Goal: Transaction & Acquisition: Download file/media

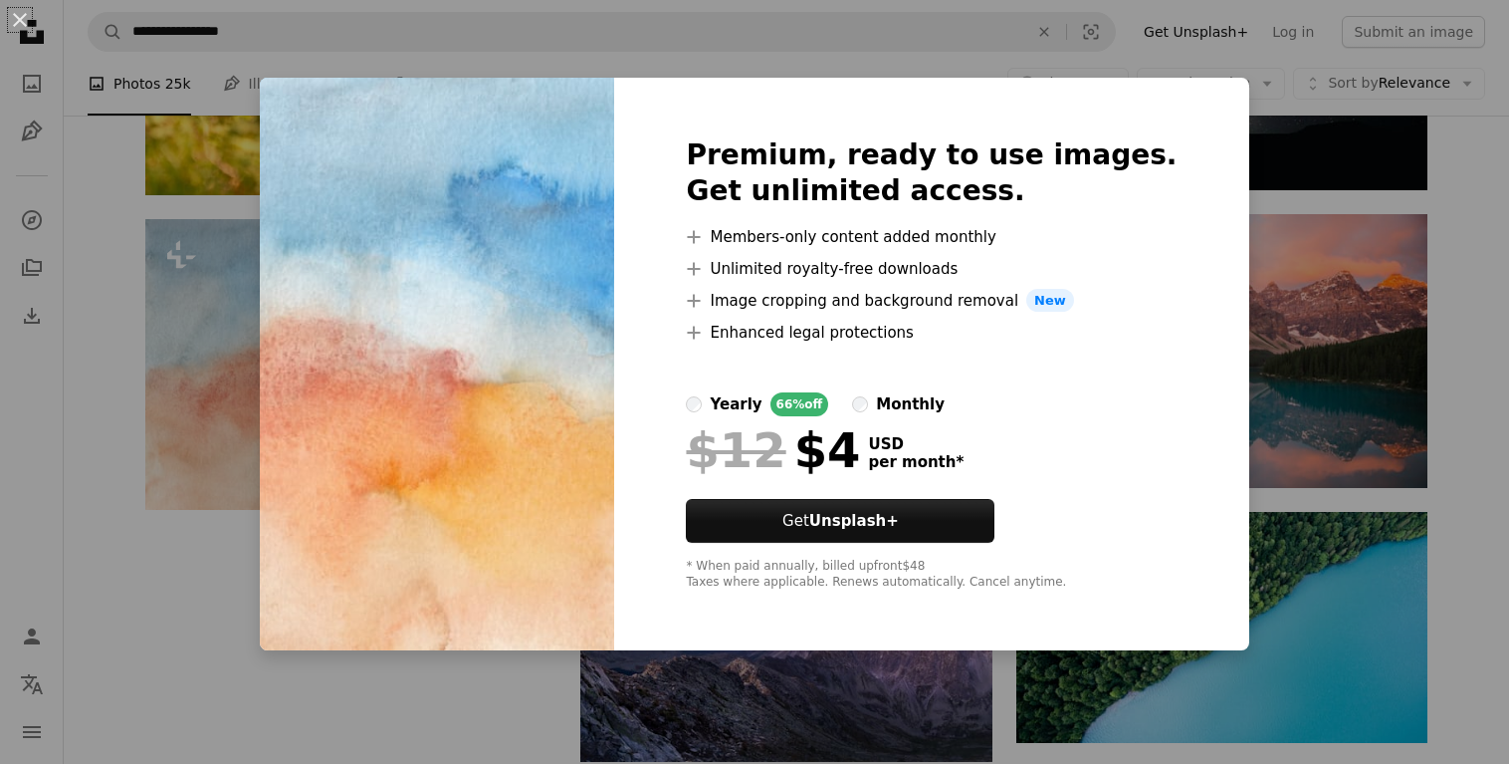
scroll to position [1726, 0]
click at [77, 235] on div "An X shape Premium, ready to use images. Get unlimited access. A plus sign Memb…" at bounding box center [754, 382] width 1509 height 764
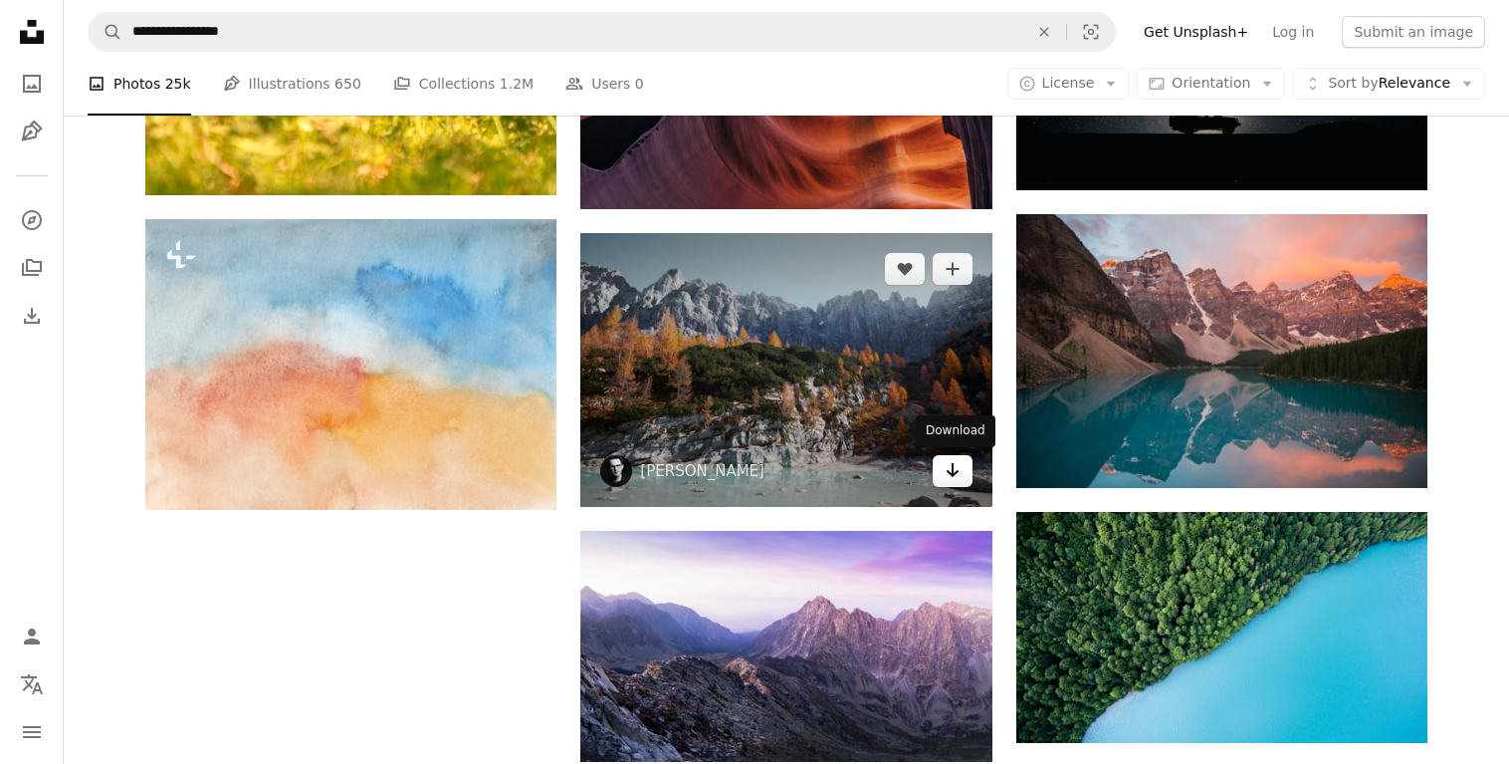
click at [963, 470] on link "Arrow pointing down" at bounding box center [953, 471] width 40 height 32
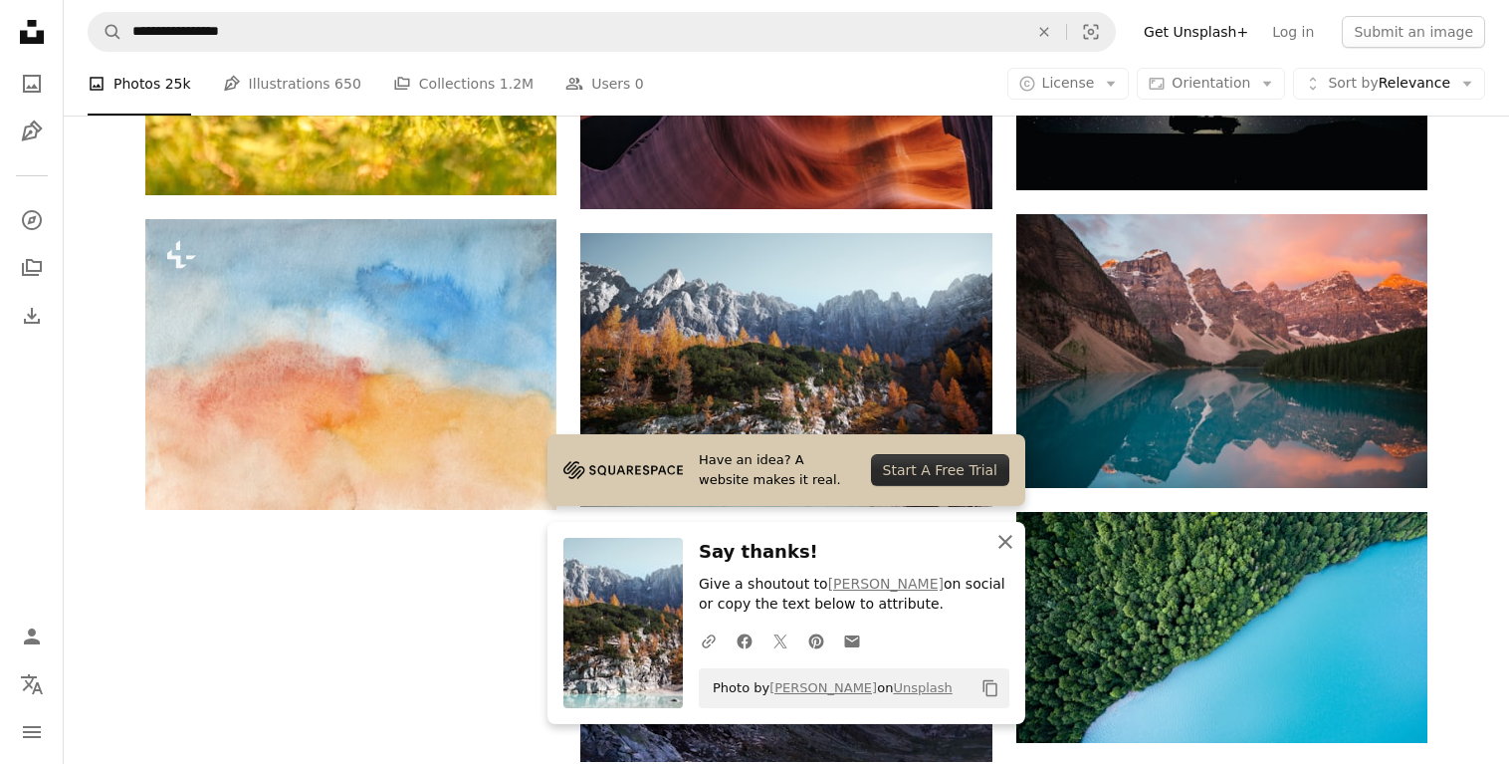
click at [995, 542] on icon "An X shape" at bounding box center [1006, 542] width 24 height 24
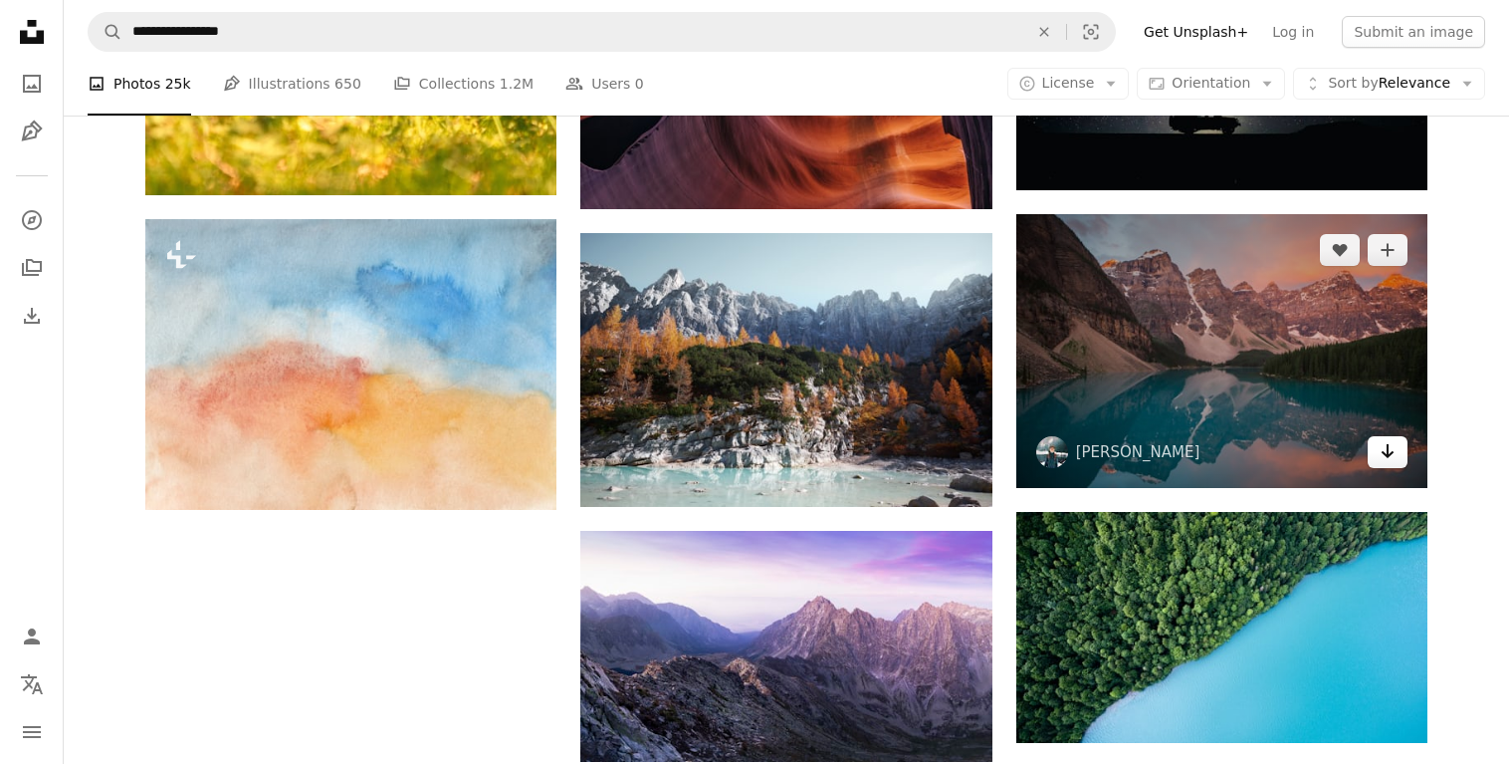
click at [1395, 455] on icon "Arrow pointing down" at bounding box center [1388, 451] width 16 height 24
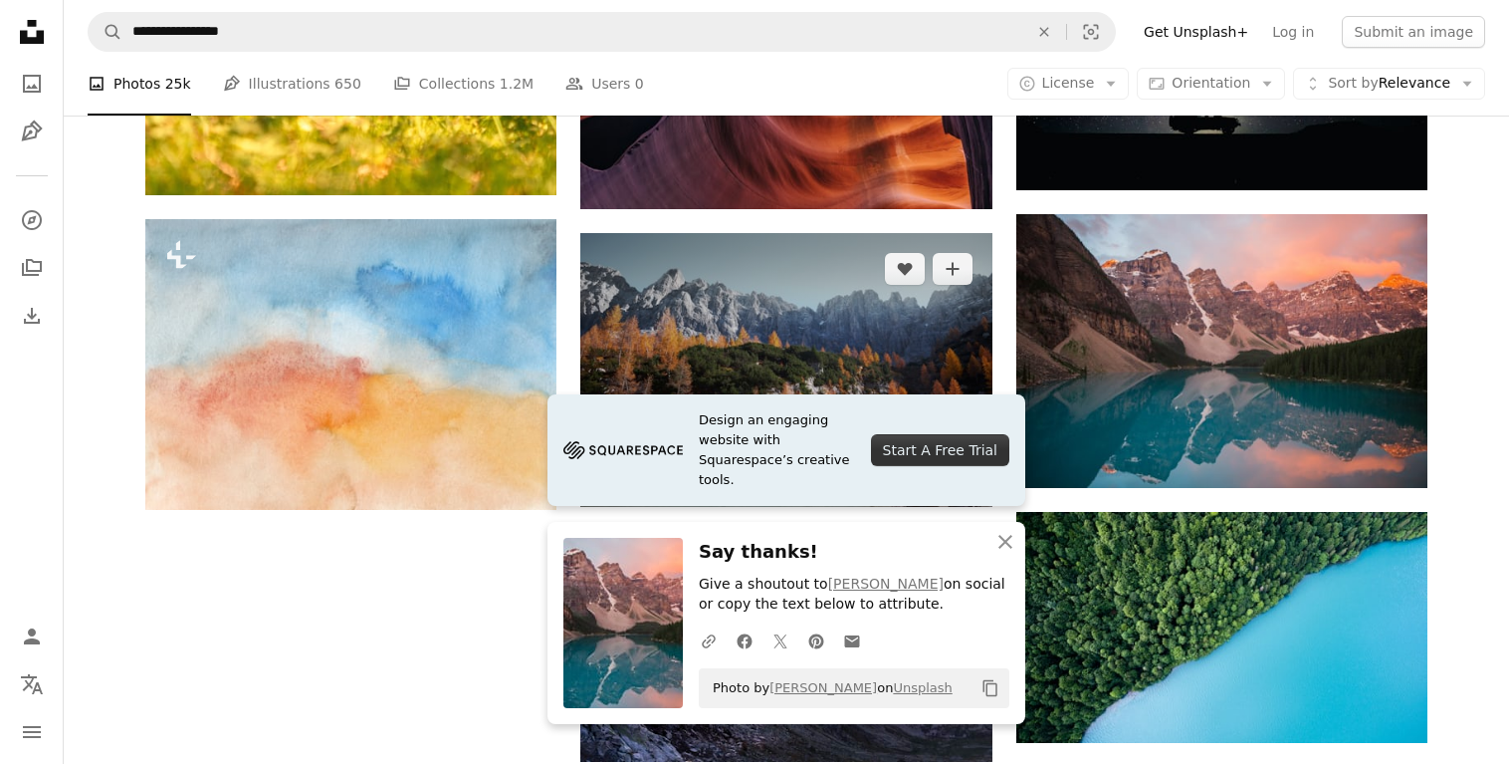
click at [739, 293] on img at bounding box center [785, 370] width 411 height 274
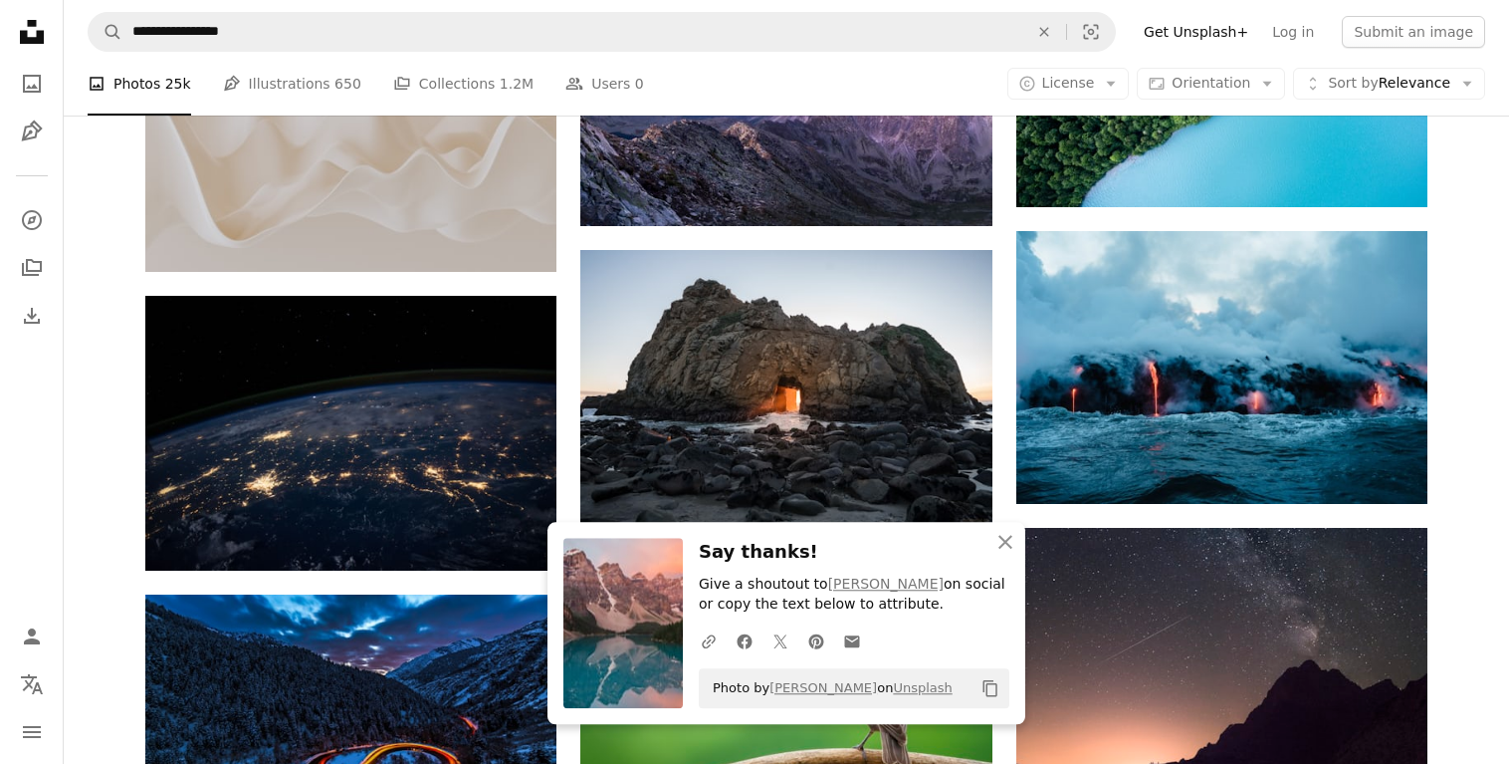
scroll to position [2437, 0]
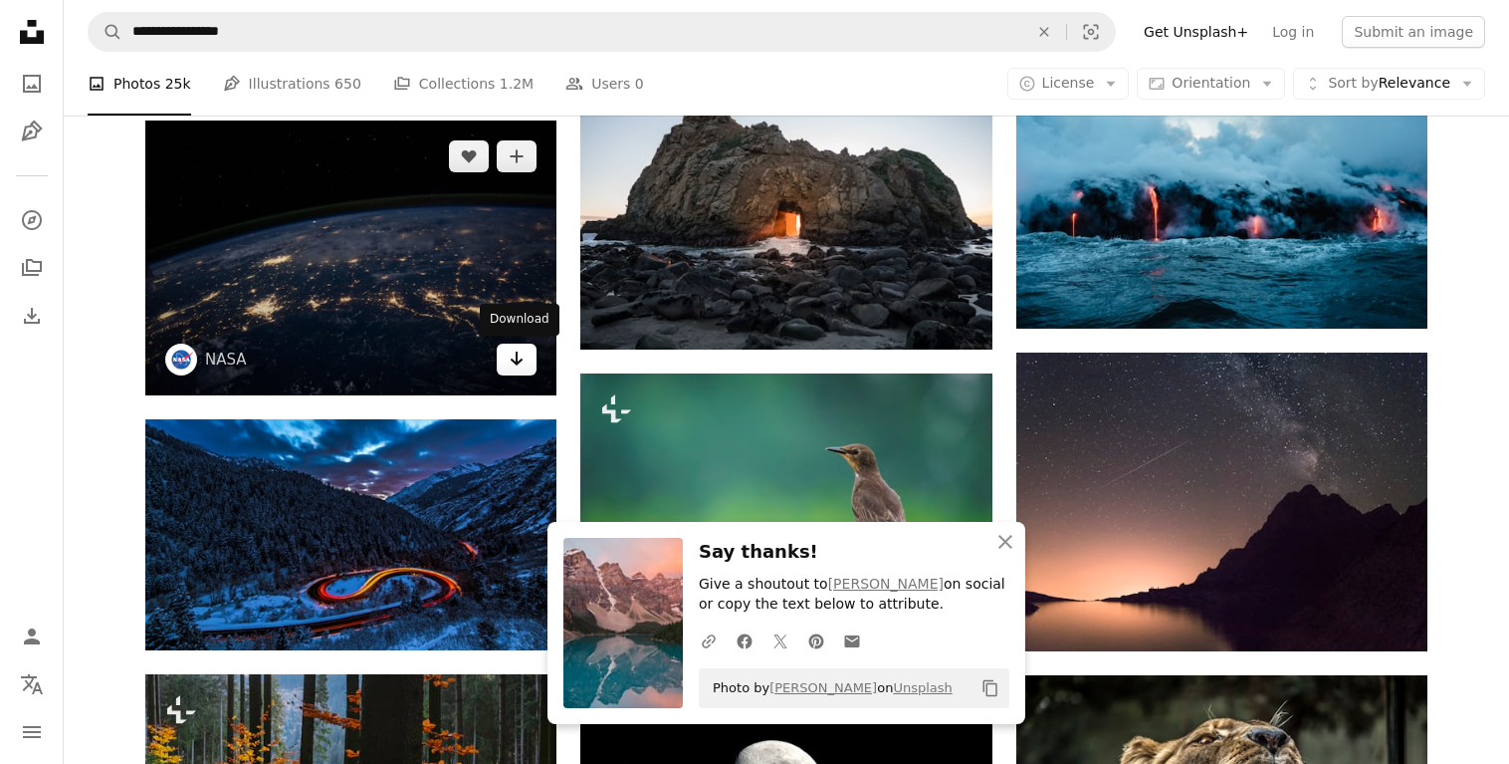
click at [515, 366] on icon "Arrow pointing down" at bounding box center [517, 358] width 16 height 24
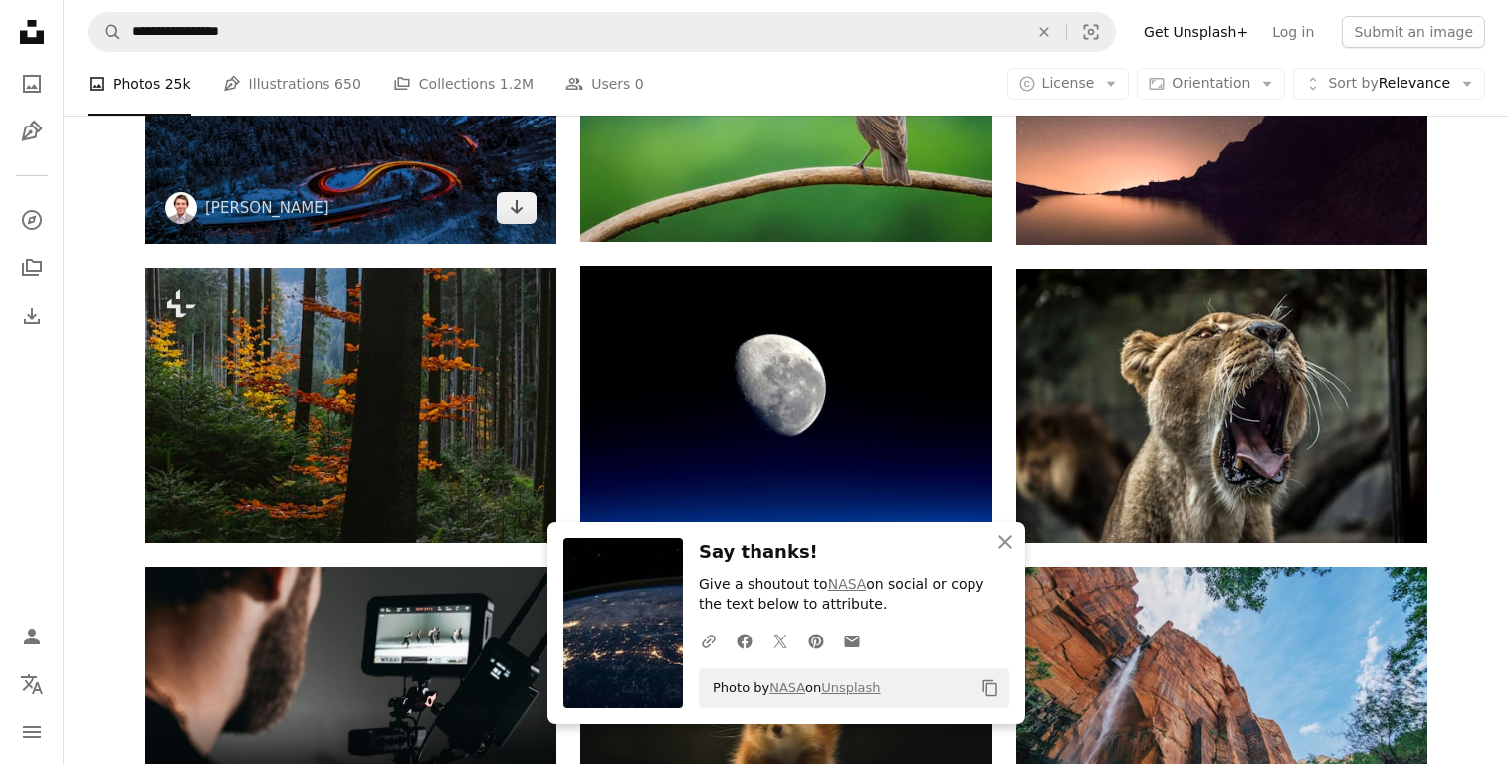
scroll to position [2945, 0]
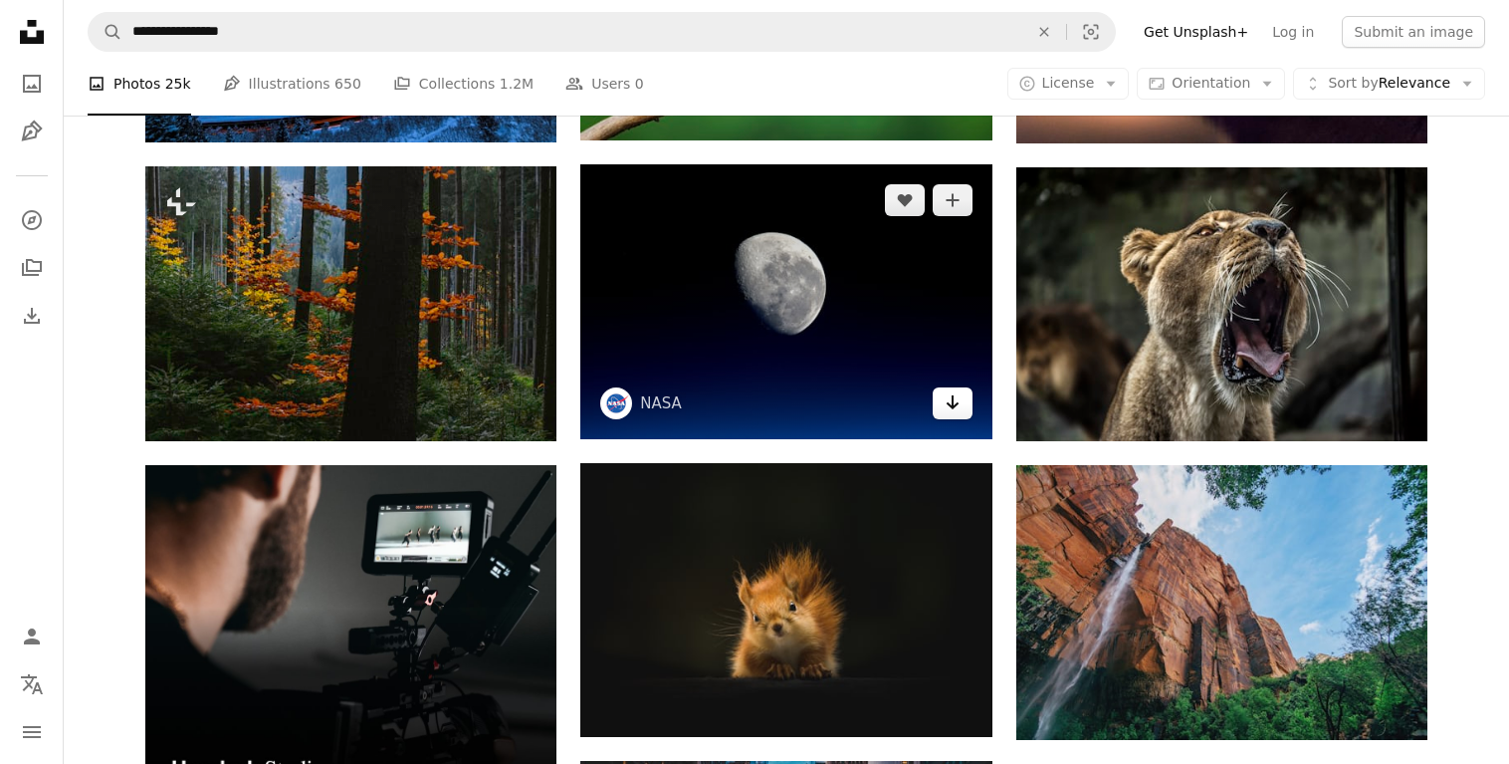
click at [942, 393] on link "Arrow pointing down" at bounding box center [953, 403] width 40 height 32
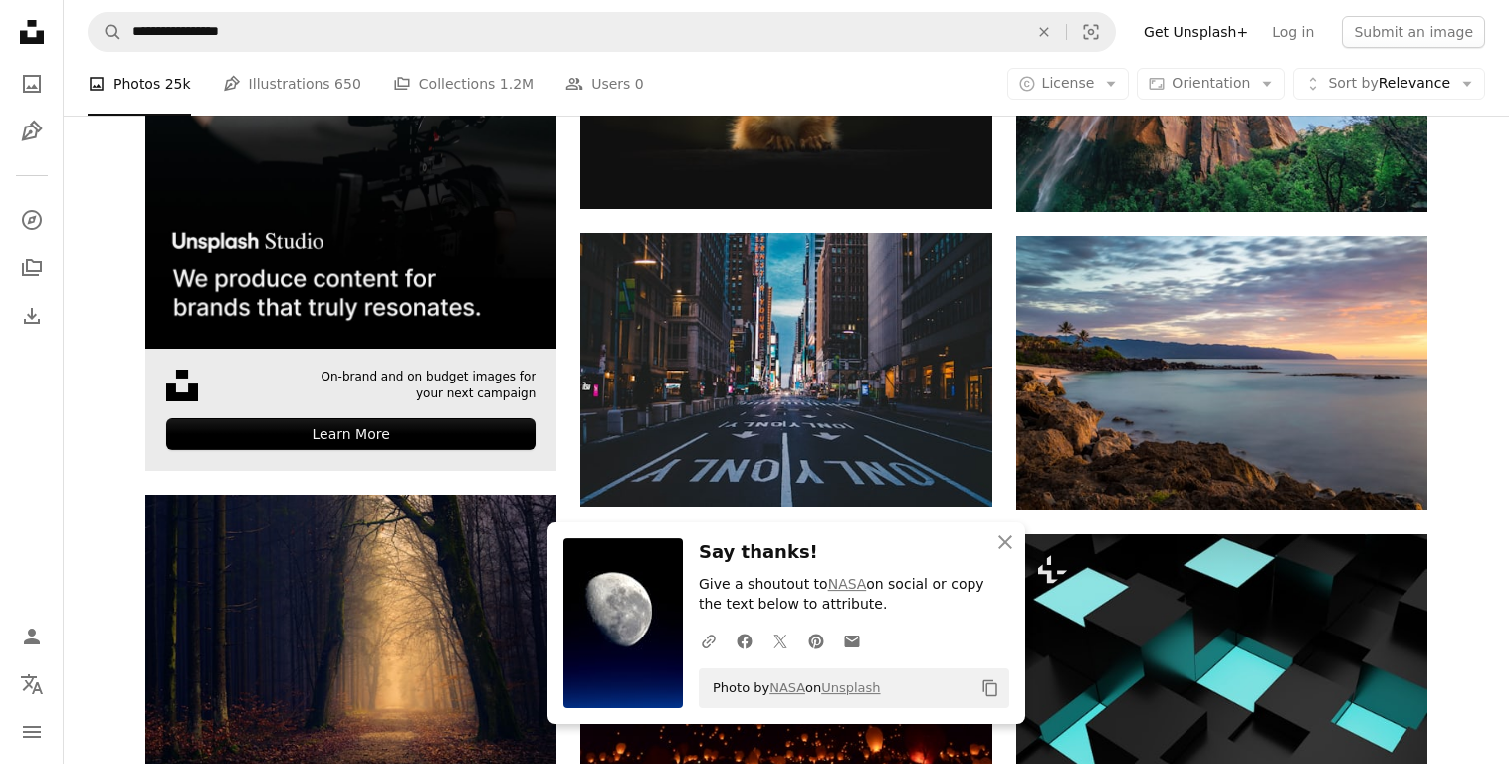
scroll to position [3656, 0]
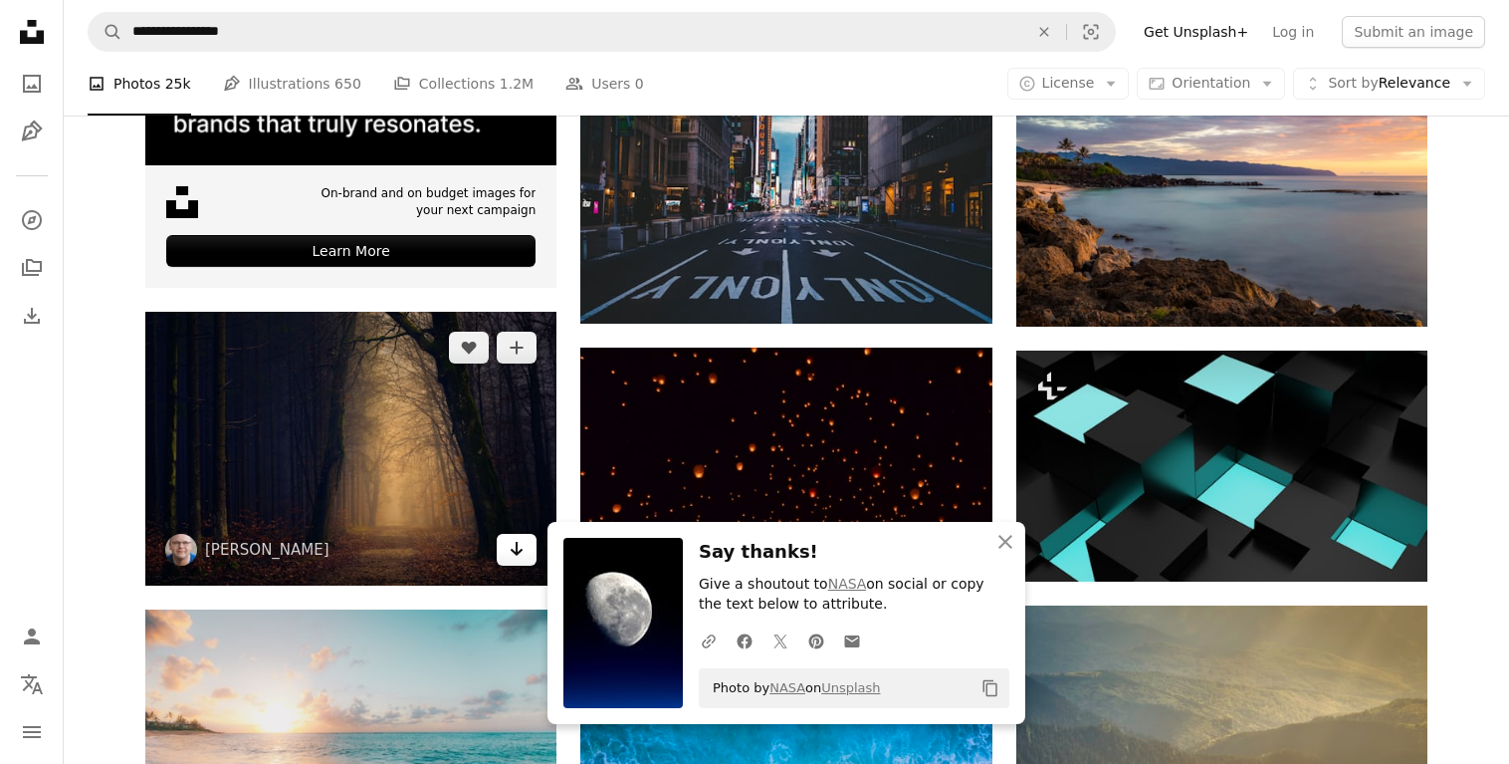
click at [508, 554] on link "Arrow pointing down" at bounding box center [517, 550] width 40 height 32
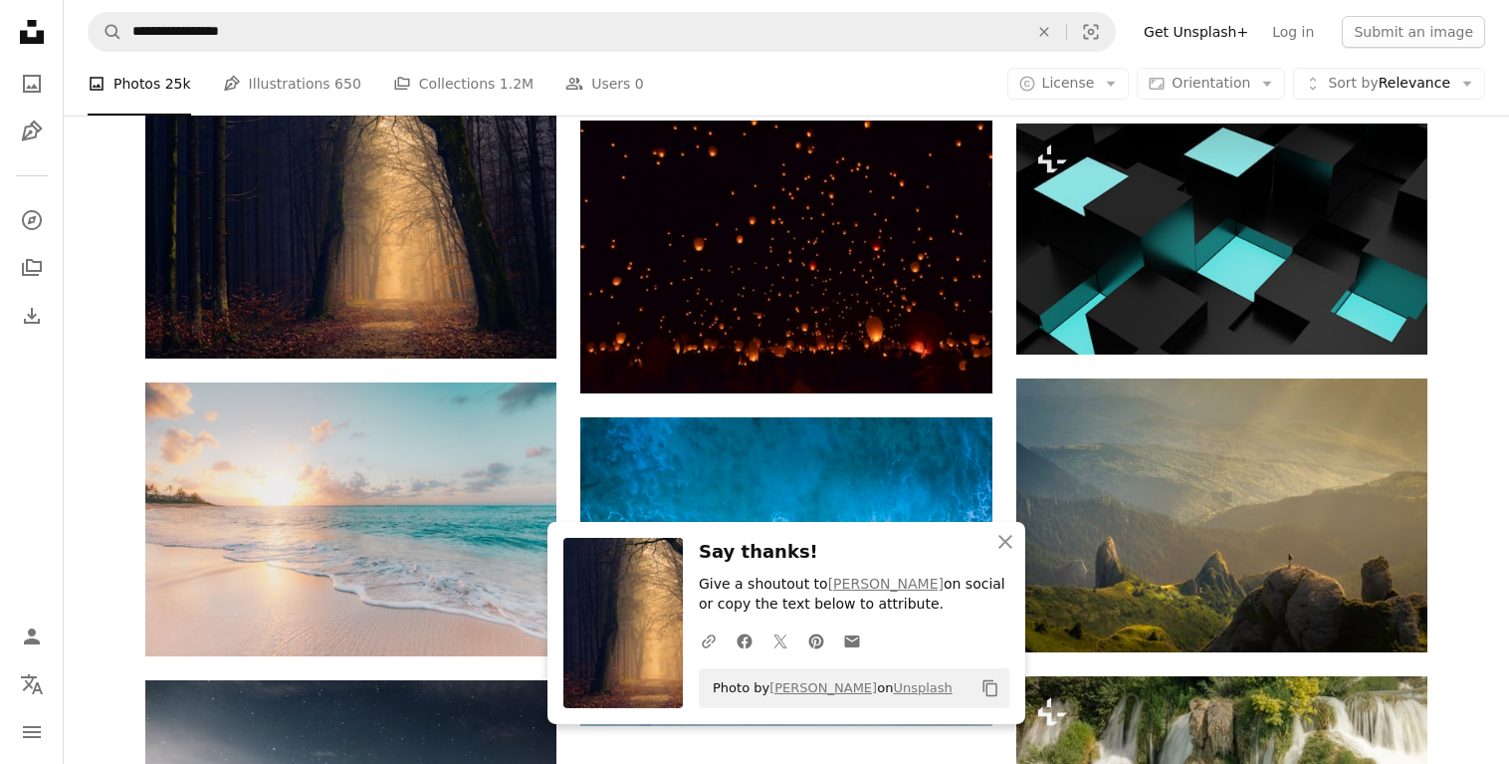
scroll to position [3960, 0]
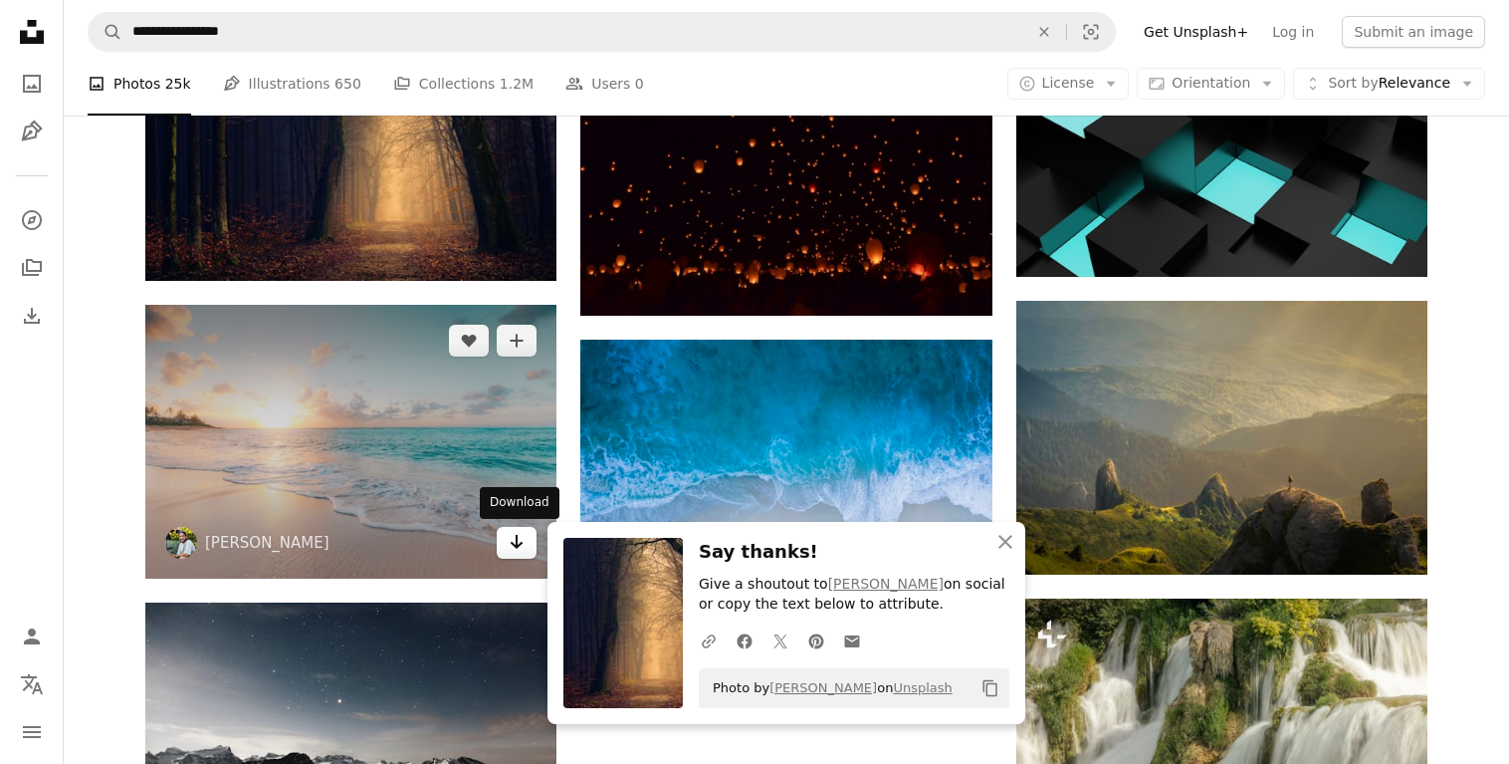
click at [522, 542] on icon "Download" at bounding box center [517, 542] width 13 height 14
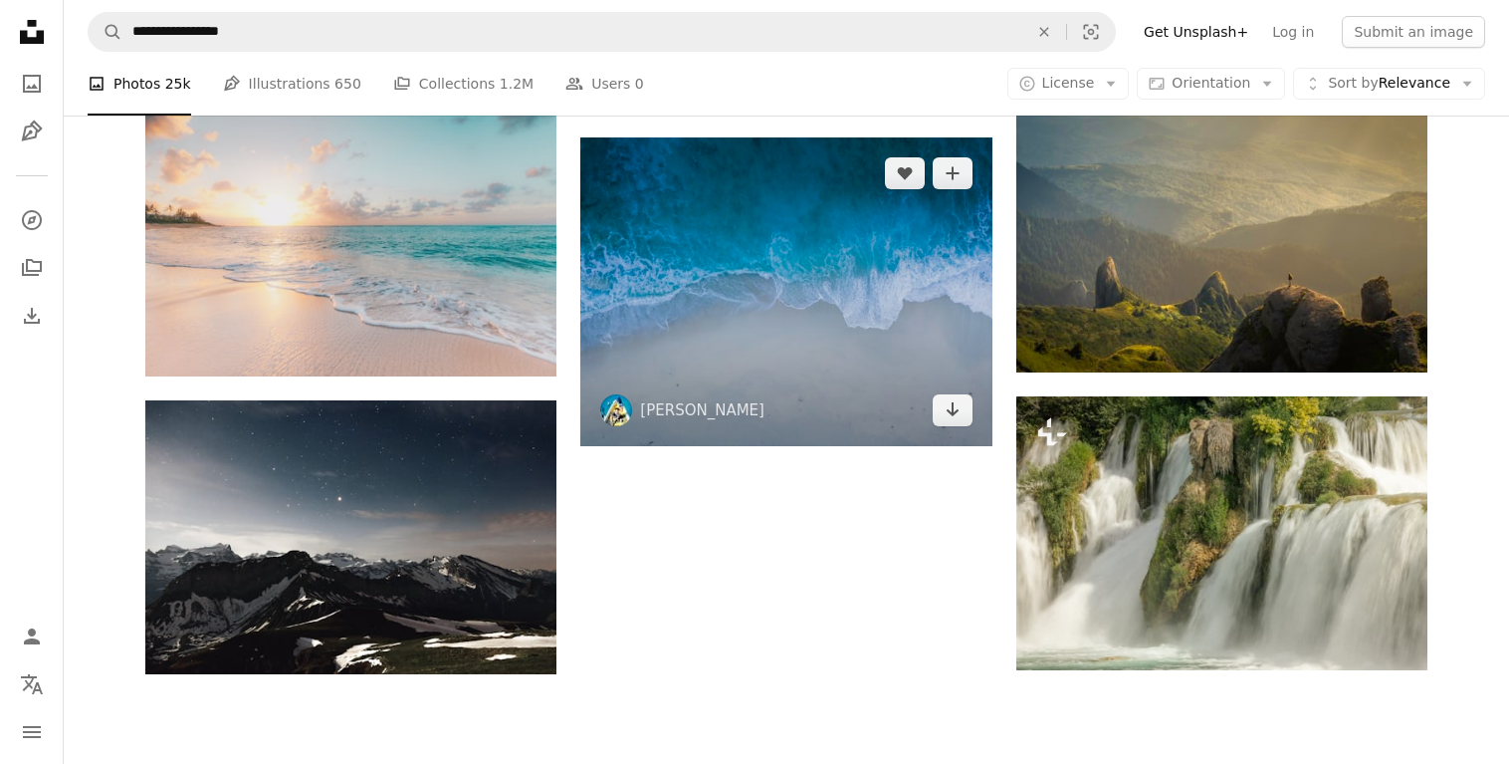
scroll to position [4163, 0]
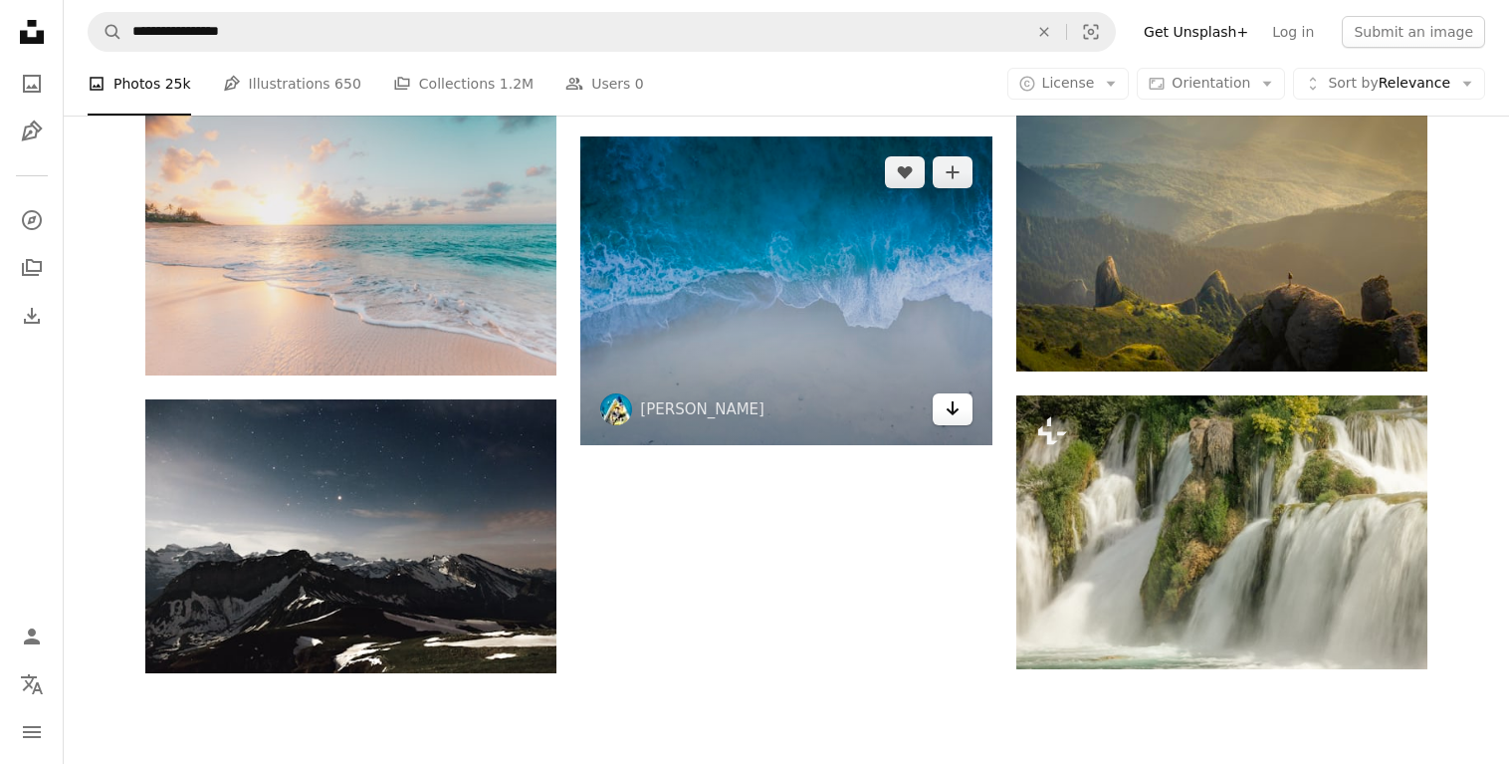
click at [950, 413] on icon "Arrow pointing down" at bounding box center [953, 408] width 16 height 24
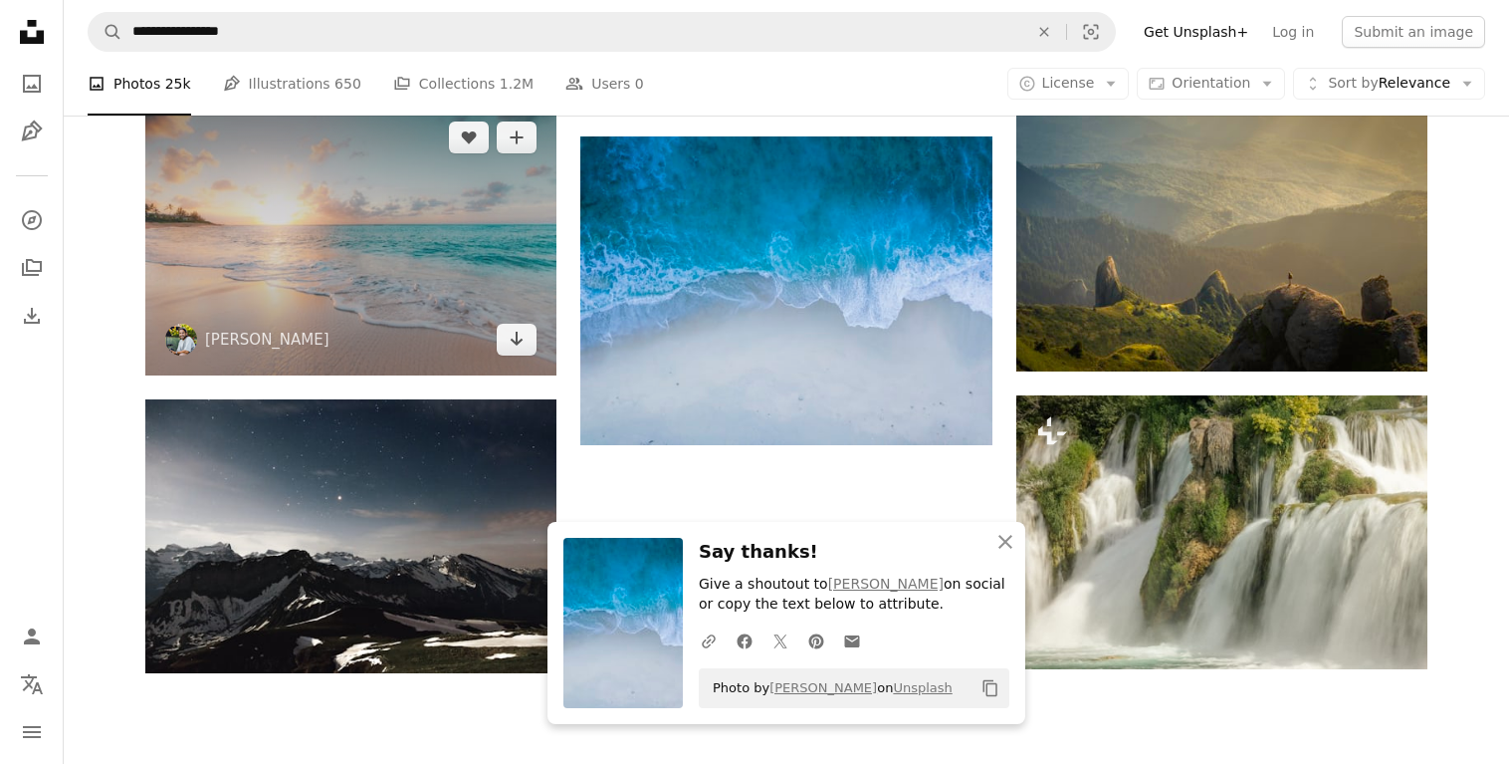
scroll to position [4265, 0]
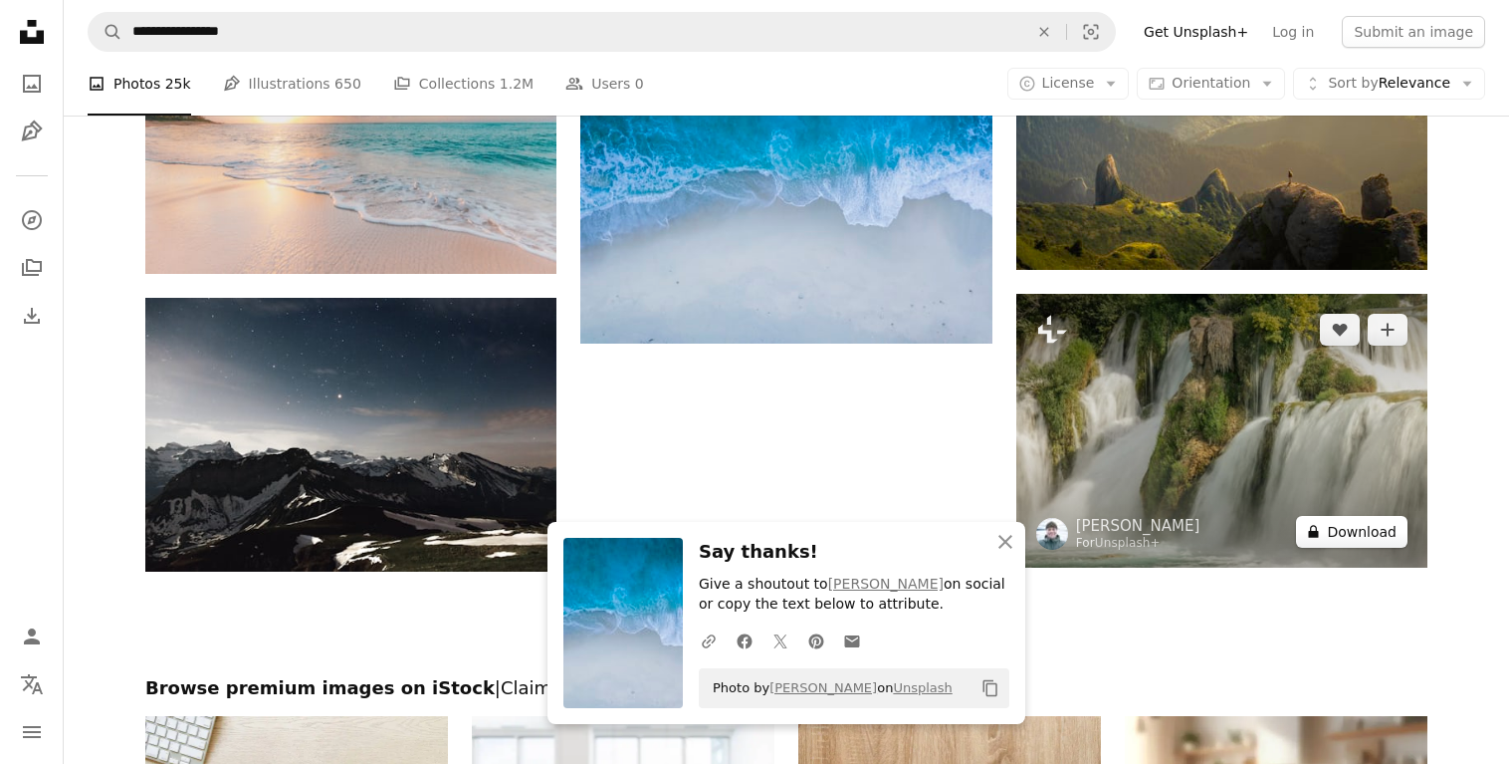
click at [1321, 532] on icon "A lock" at bounding box center [1313, 531] width 15 height 15
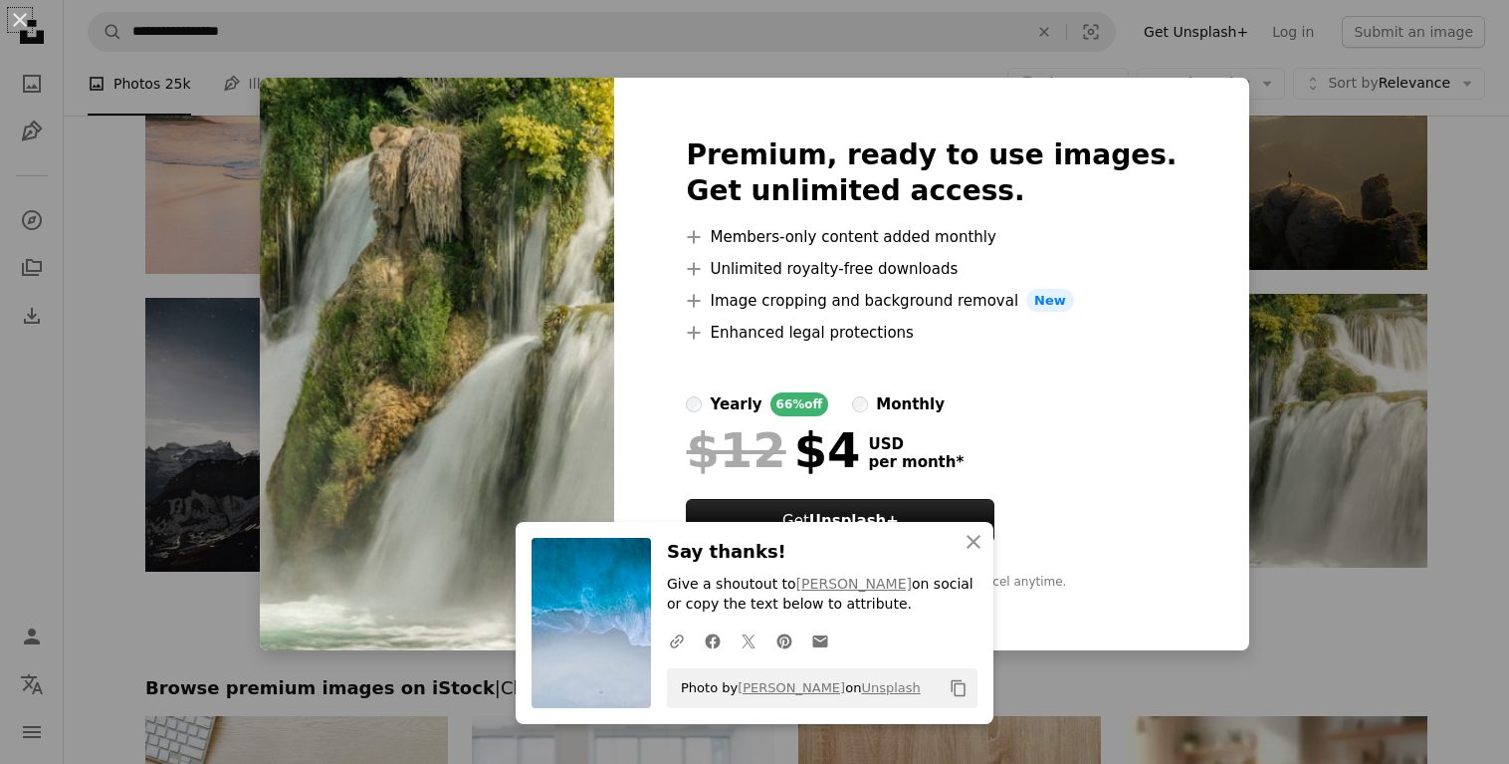
click at [1227, 387] on div "An X shape An X shape Close Say thanks! Give a shoutout to [PERSON_NAME] on soc…" at bounding box center [754, 382] width 1509 height 764
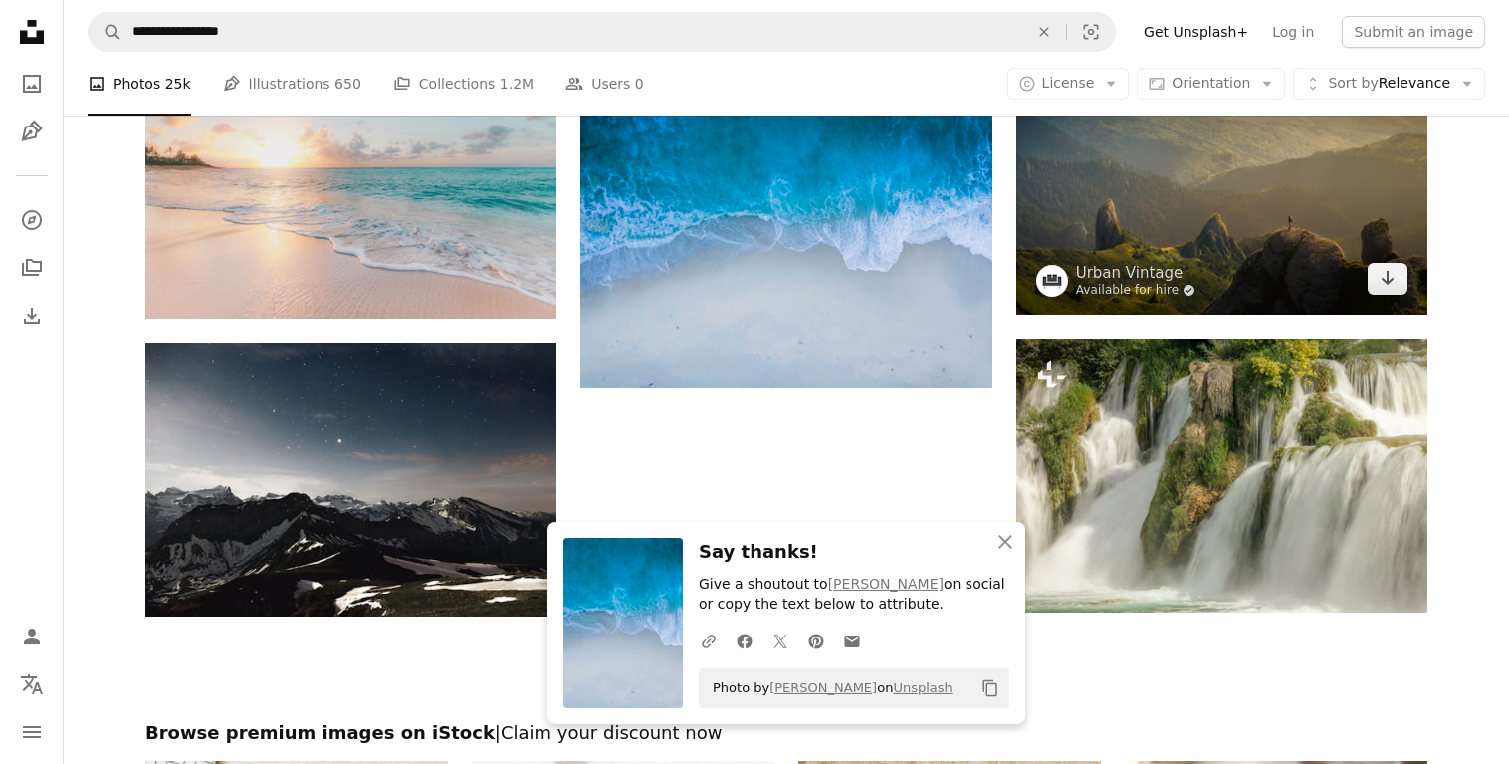
scroll to position [4163, 0]
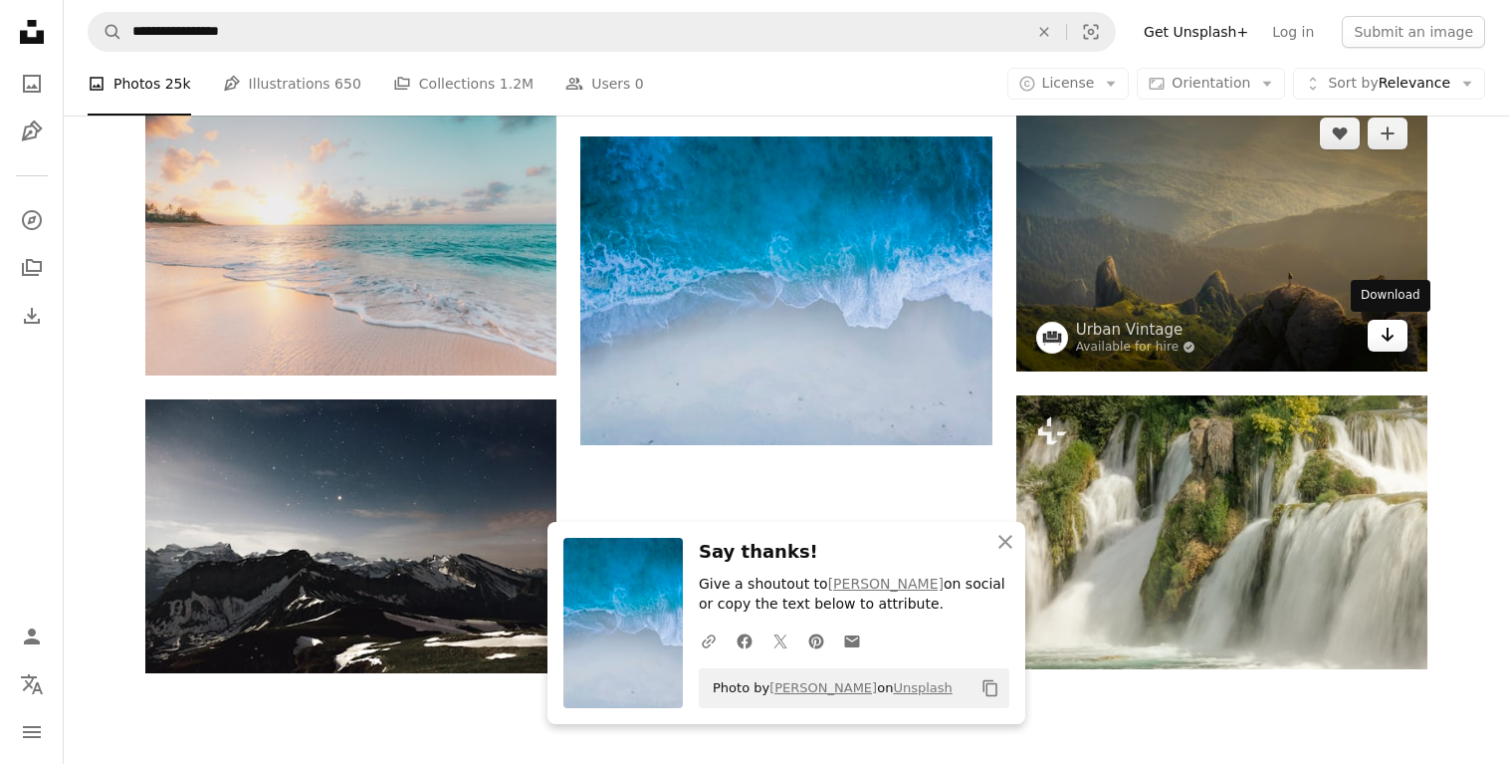
click at [1381, 334] on icon "Arrow pointing down" at bounding box center [1388, 335] width 16 height 24
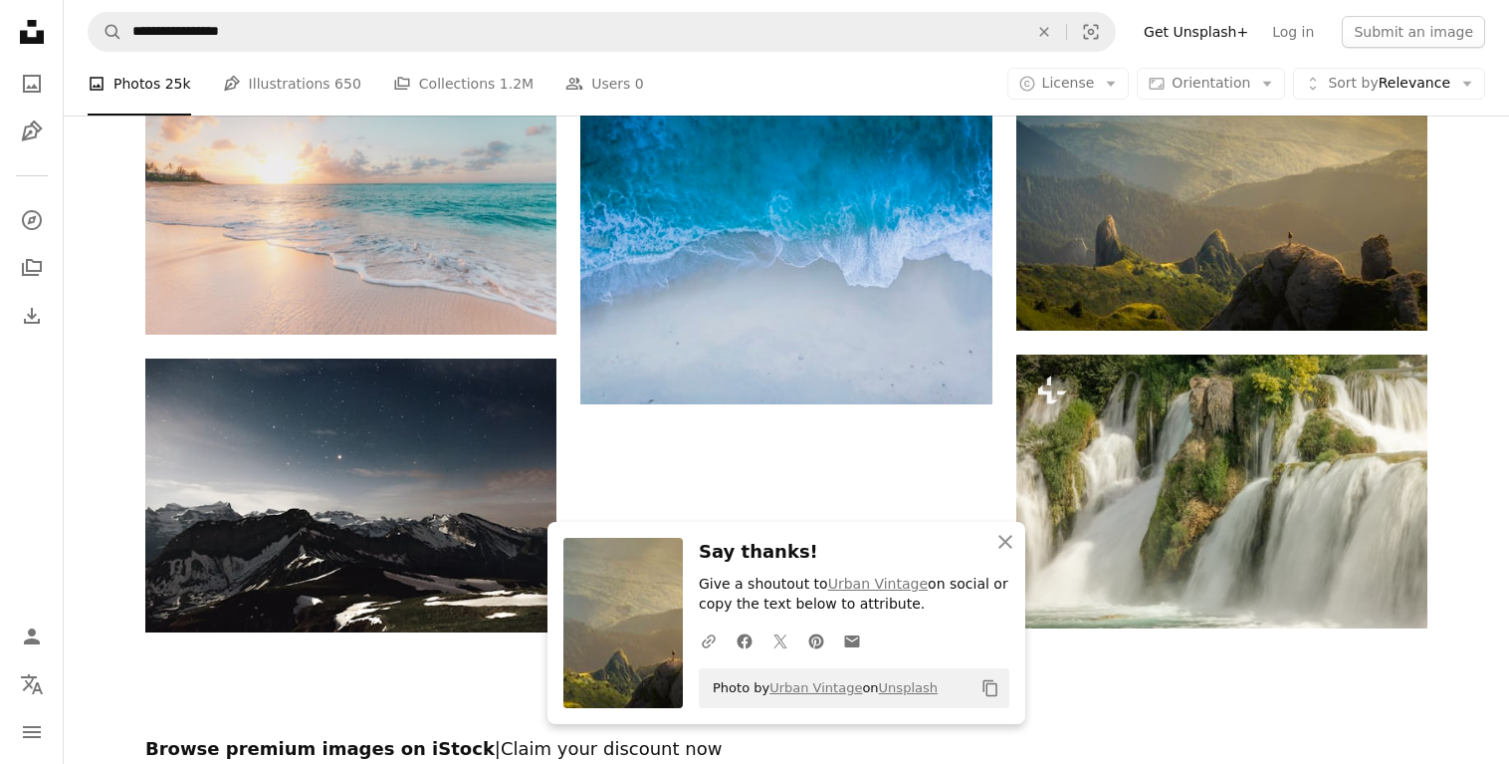
scroll to position [3900, 0]
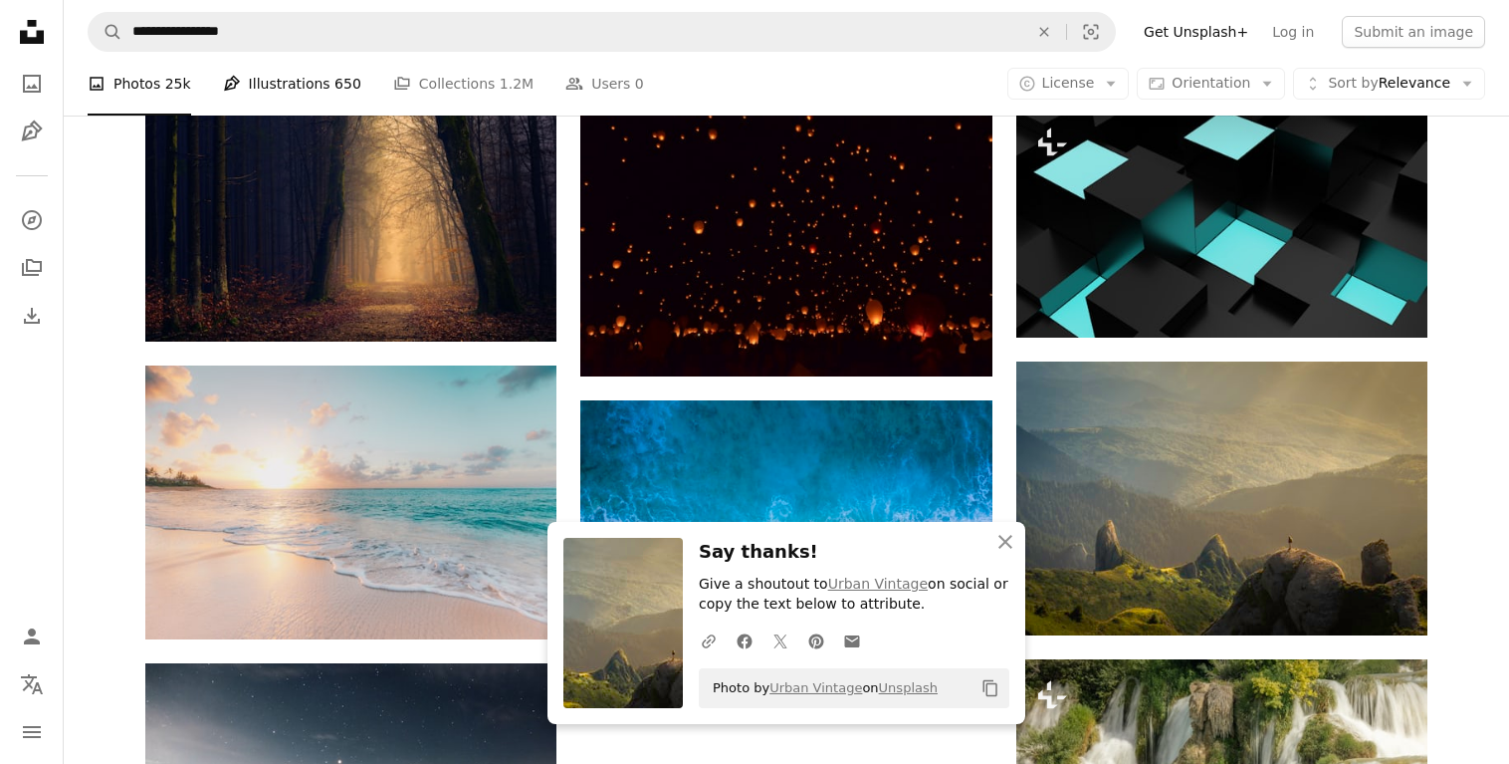
click at [301, 97] on link "Pen Tool Illustrations 650" at bounding box center [292, 84] width 138 height 64
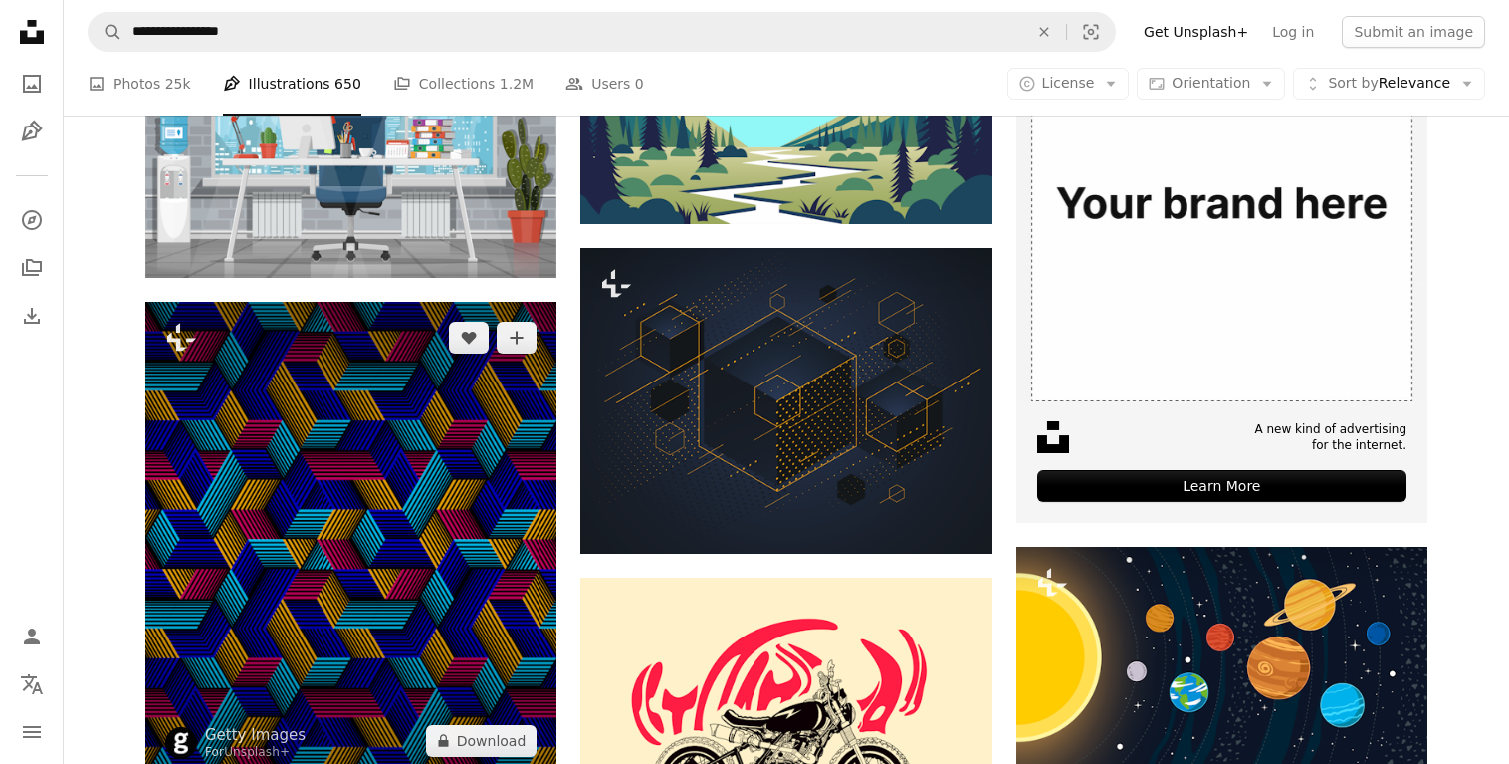
scroll to position [812, 0]
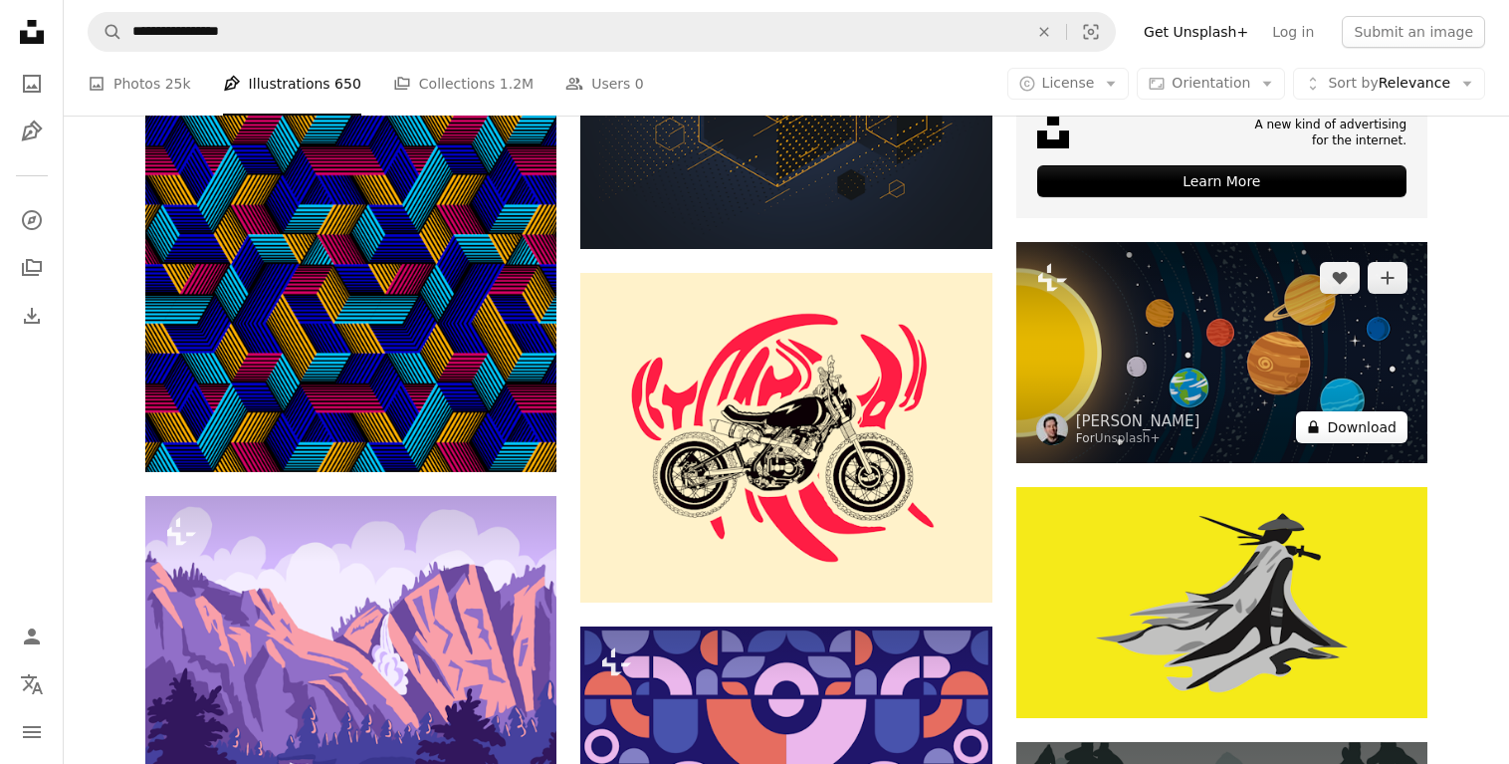
click at [1361, 436] on button "A lock Download" at bounding box center [1352, 427] width 112 height 32
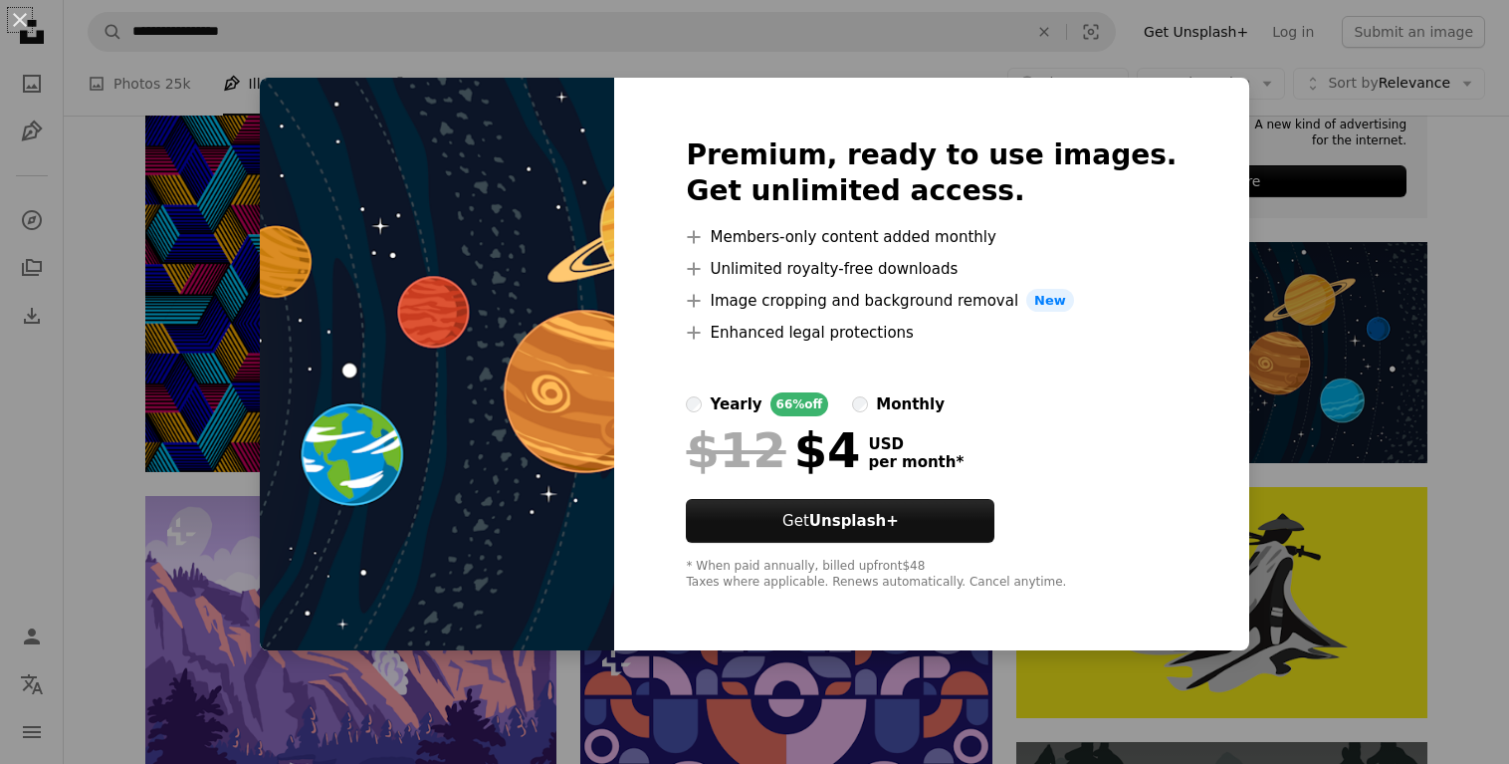
click at [88, 341] on div "An X shape Premium, ready to use images. Get unlimited access. A plus sign Memb…" at bounding box center [754, 382] width 1509 height 764
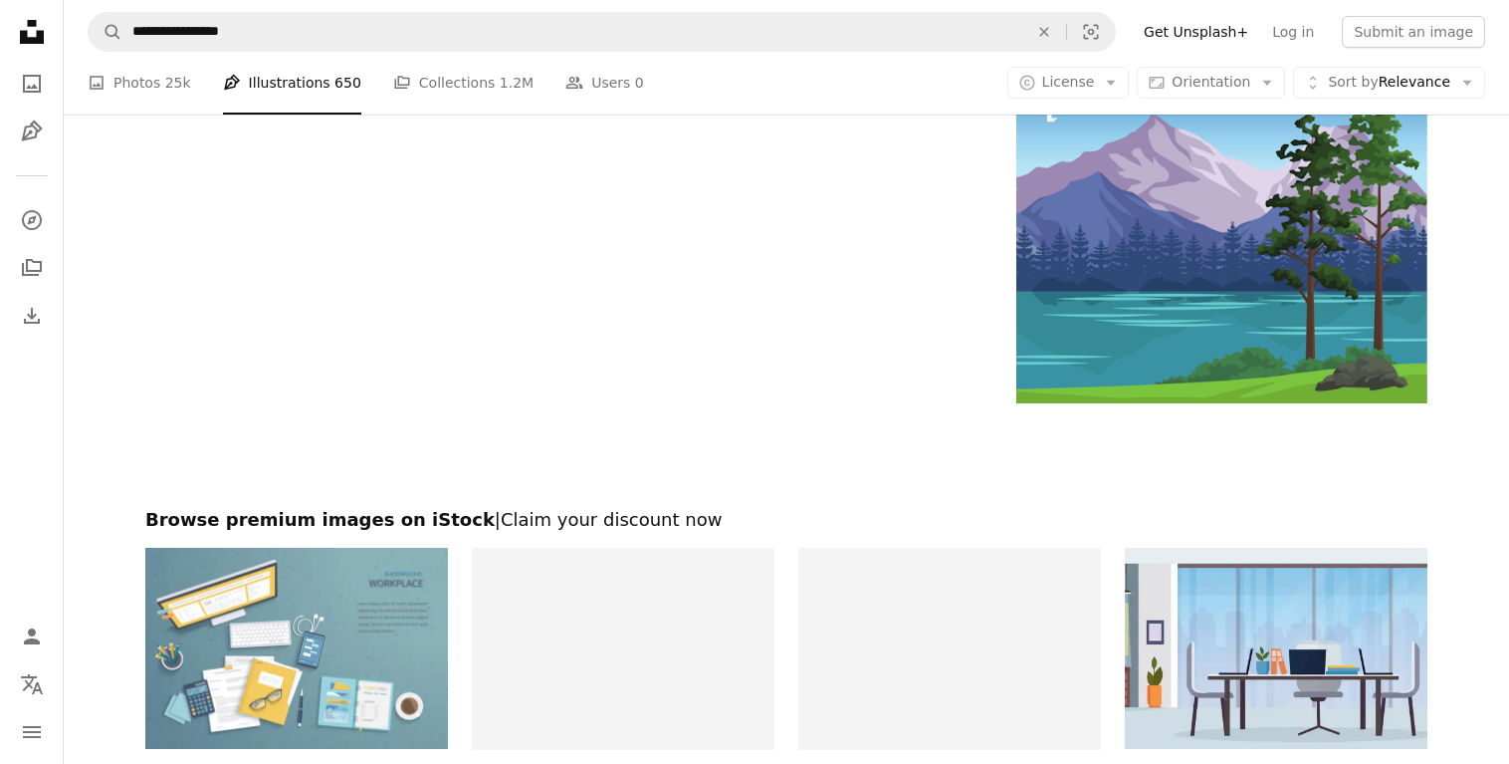
scroll to position [2843, 0]
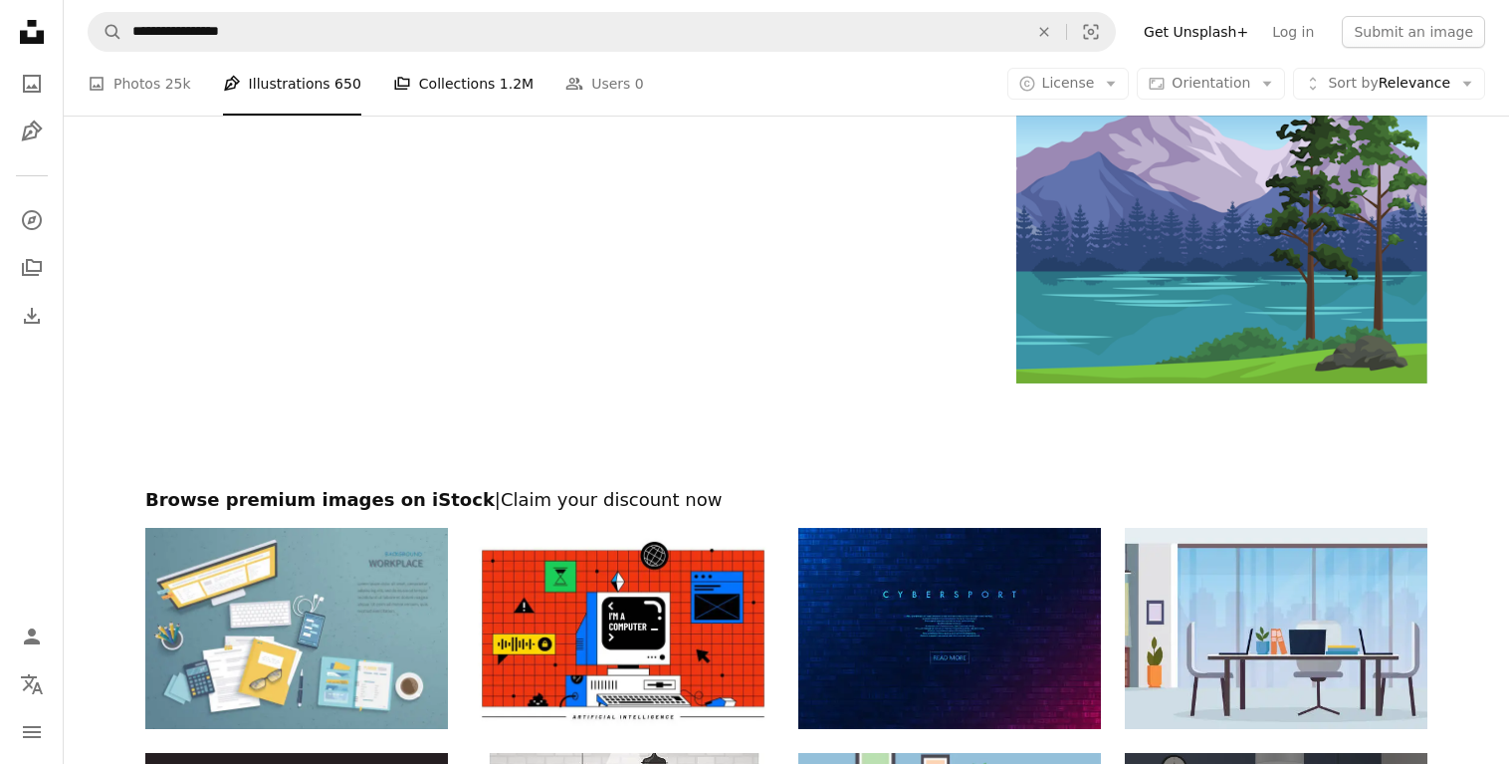
click at [404, 104] on link "A stack of folders Collections 1.2M" at bounding box center [463, 84] width 140 height 64
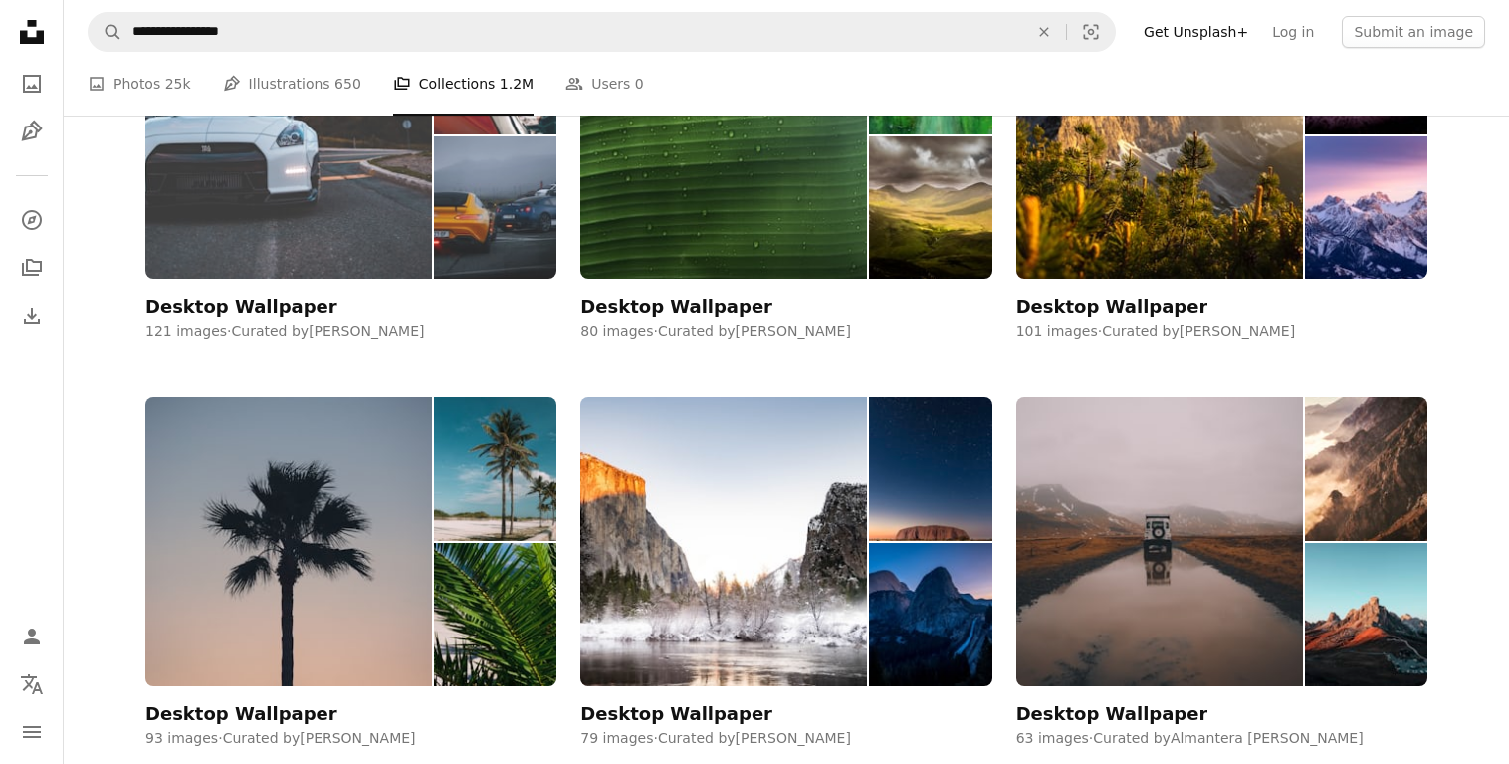
scroll to position [3148, 0]
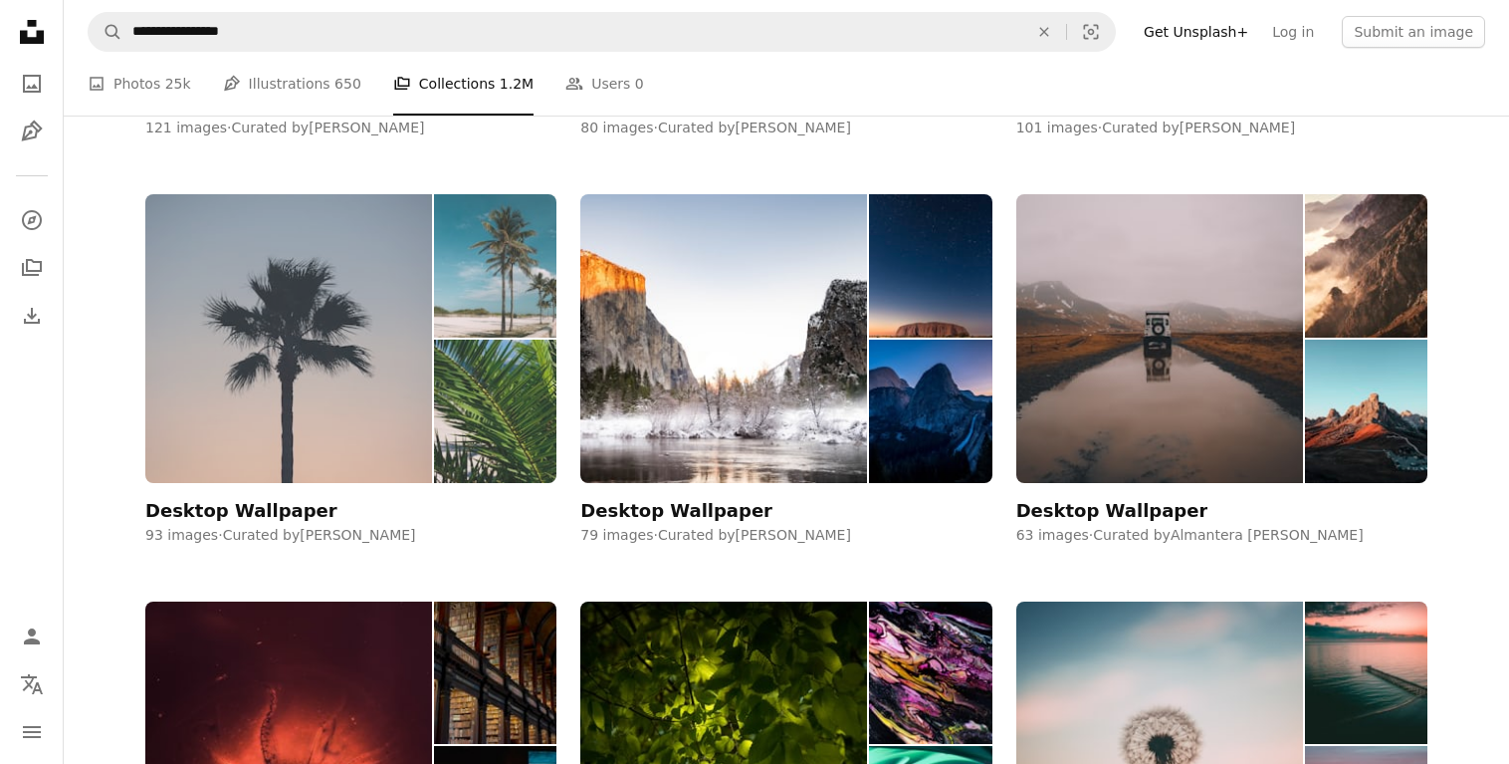
click at [383, 387] on img at bounding box center [288, 338] width 287 height 288
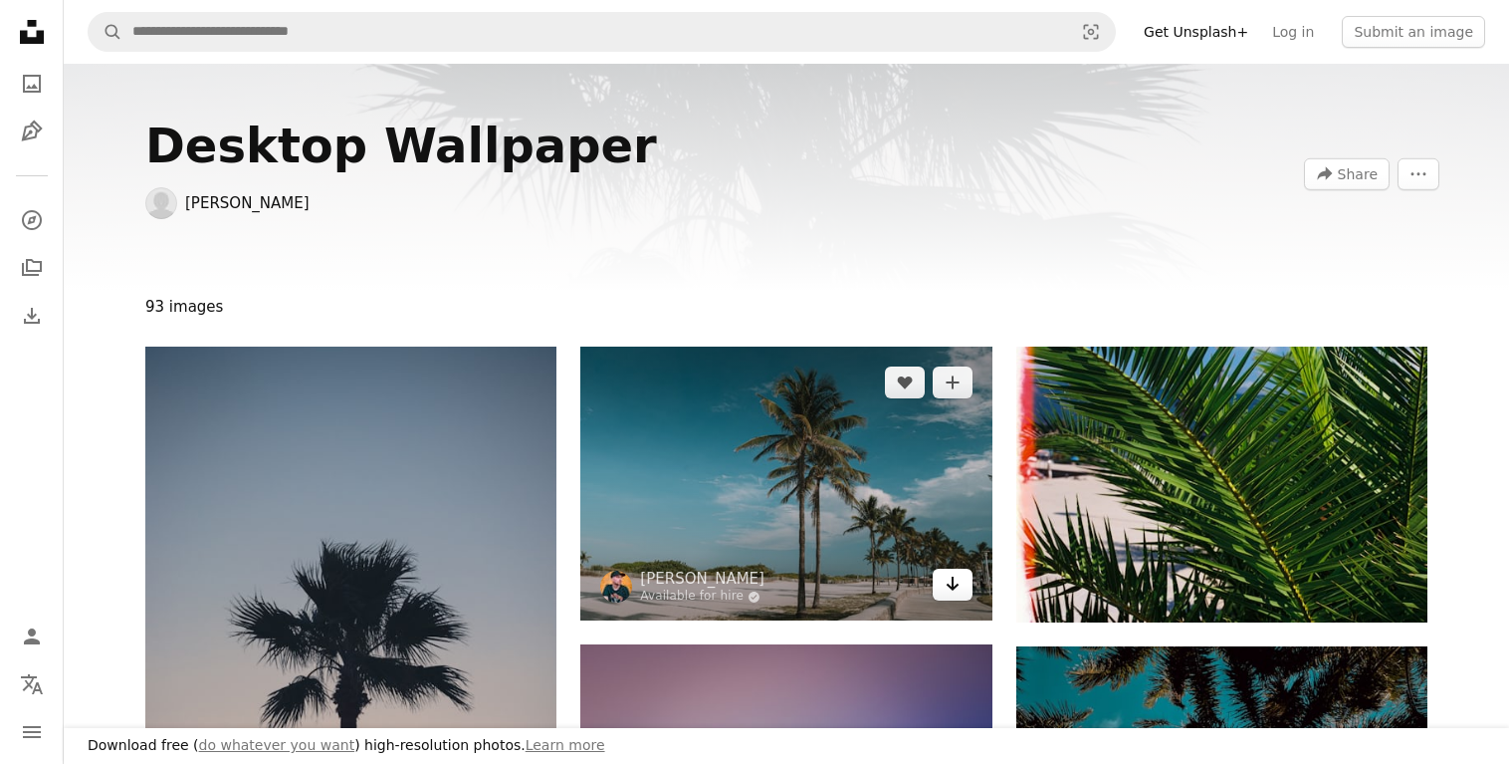
click at [957, 583] on icon "Arrow pointing down" at bounding box center [953, 583] width 16 height 24
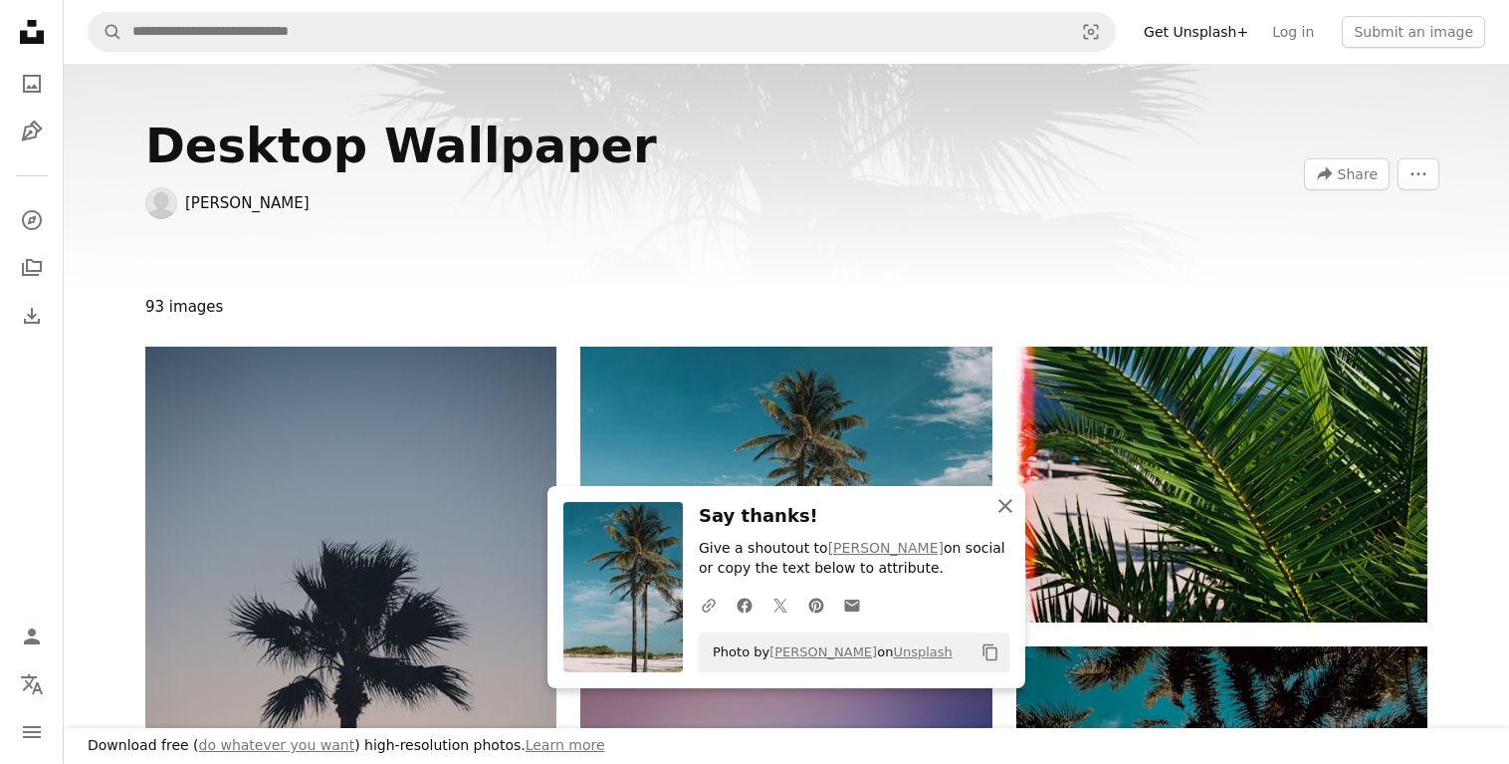
click at [1005, 511] on icon "An X shape" at bounding box center [1006, 506] width 24 height 24
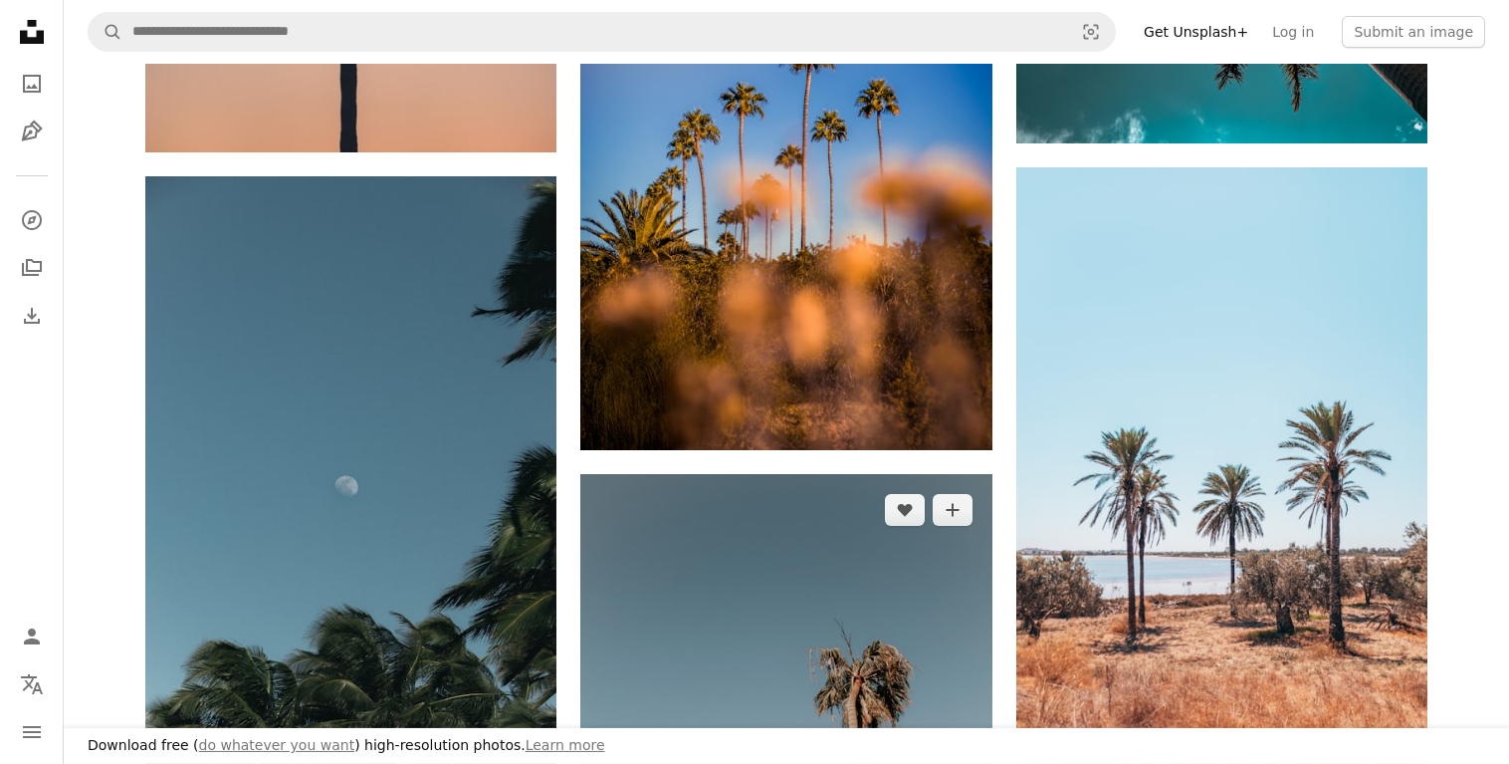
scroll to position [812, 0]
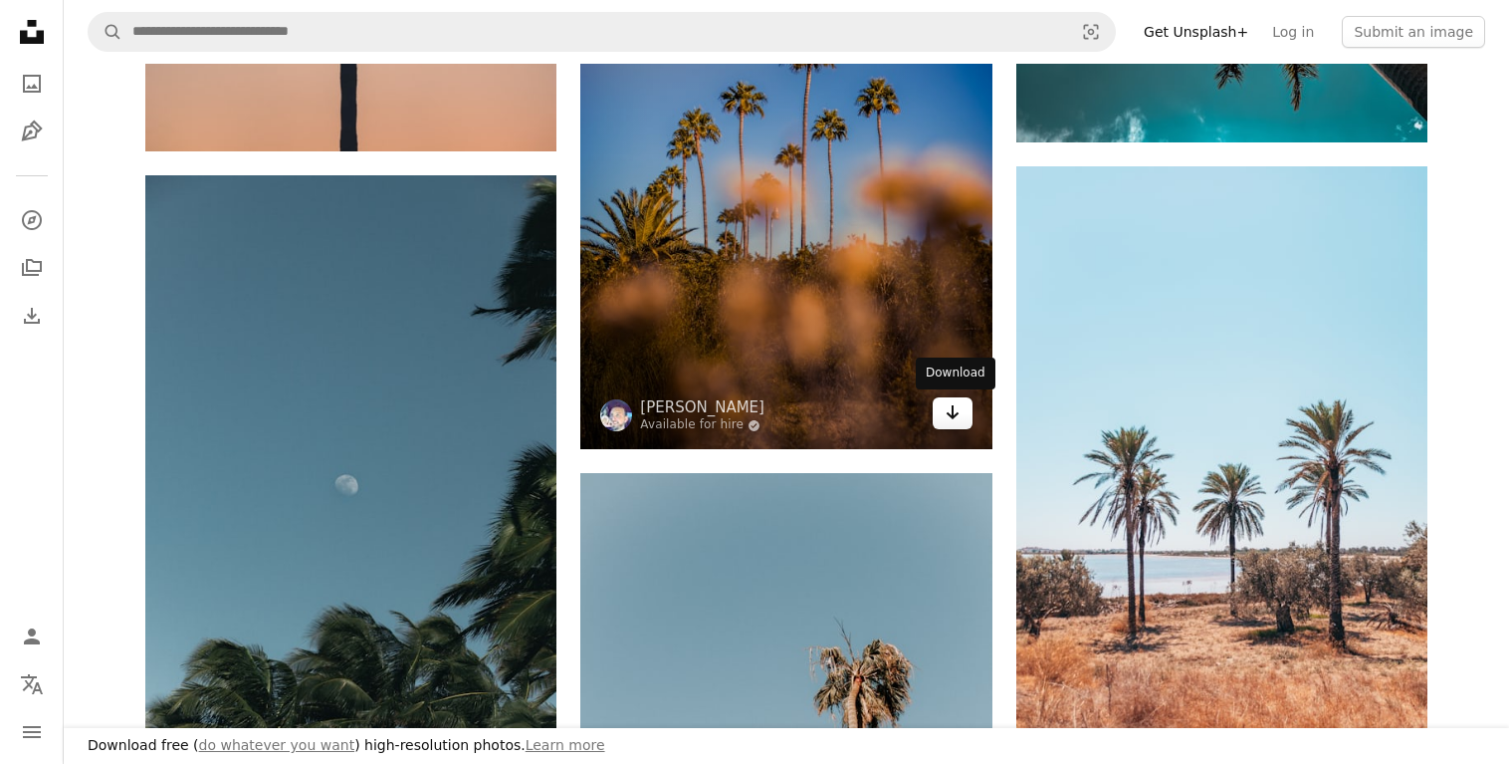
click at [960, 421] on icon "Arrow pointing down" at bounding box center [953, 412] width 16 height 24
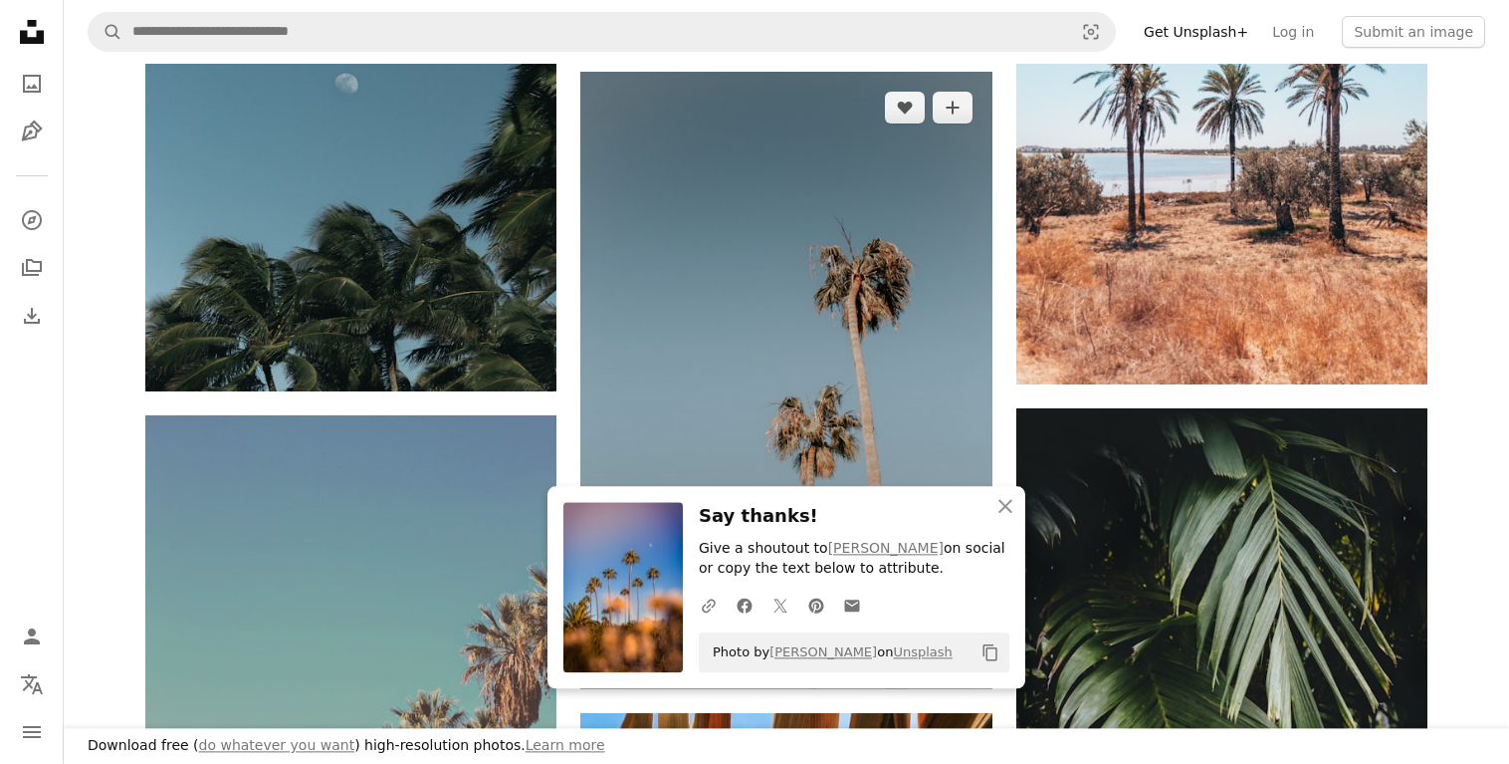
scroll to position [1219, 0]
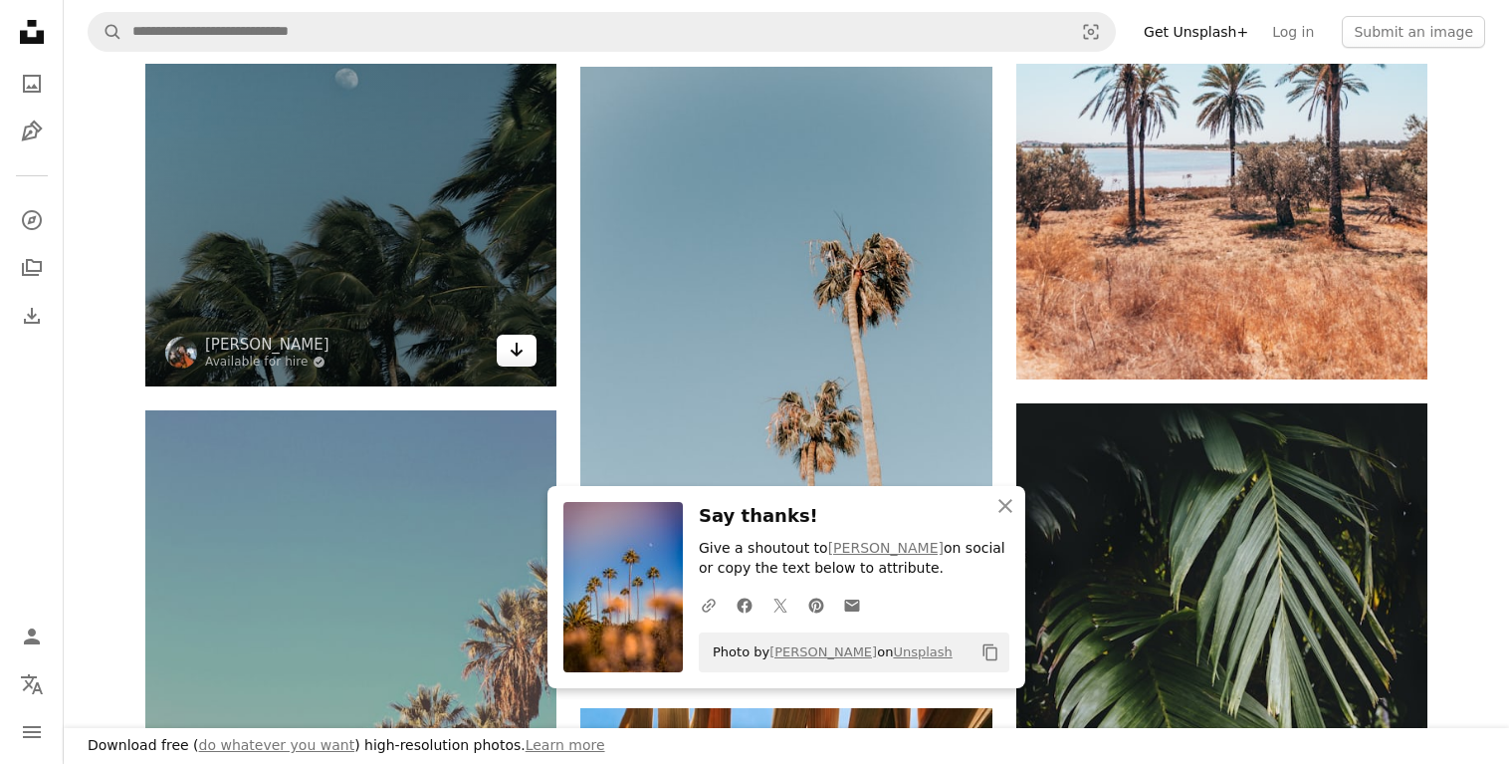
click at [525, 360] on icon "Arrow pointing down" at bounding box center [517, 349] width 16 height 24
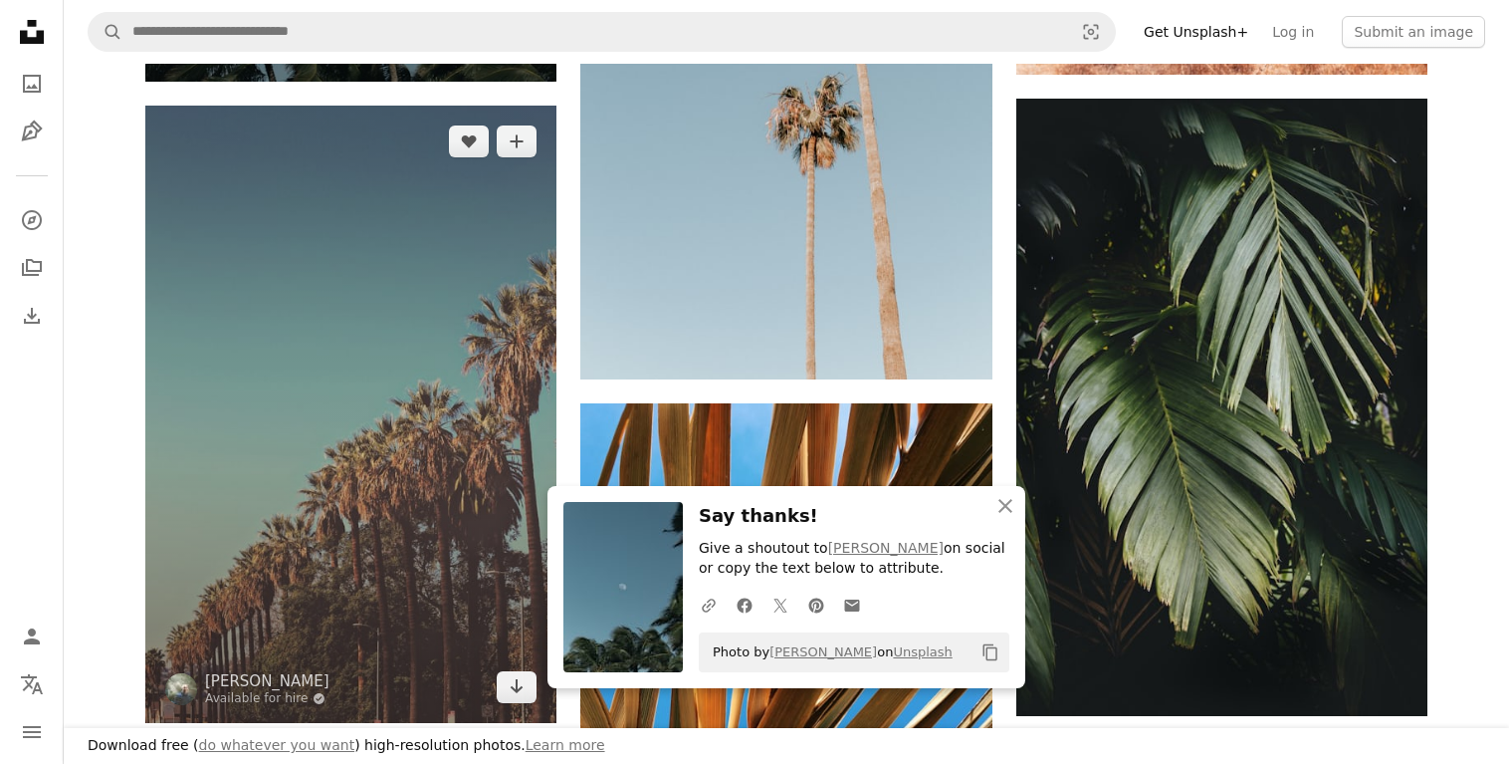
scroll to position [1625, 0]
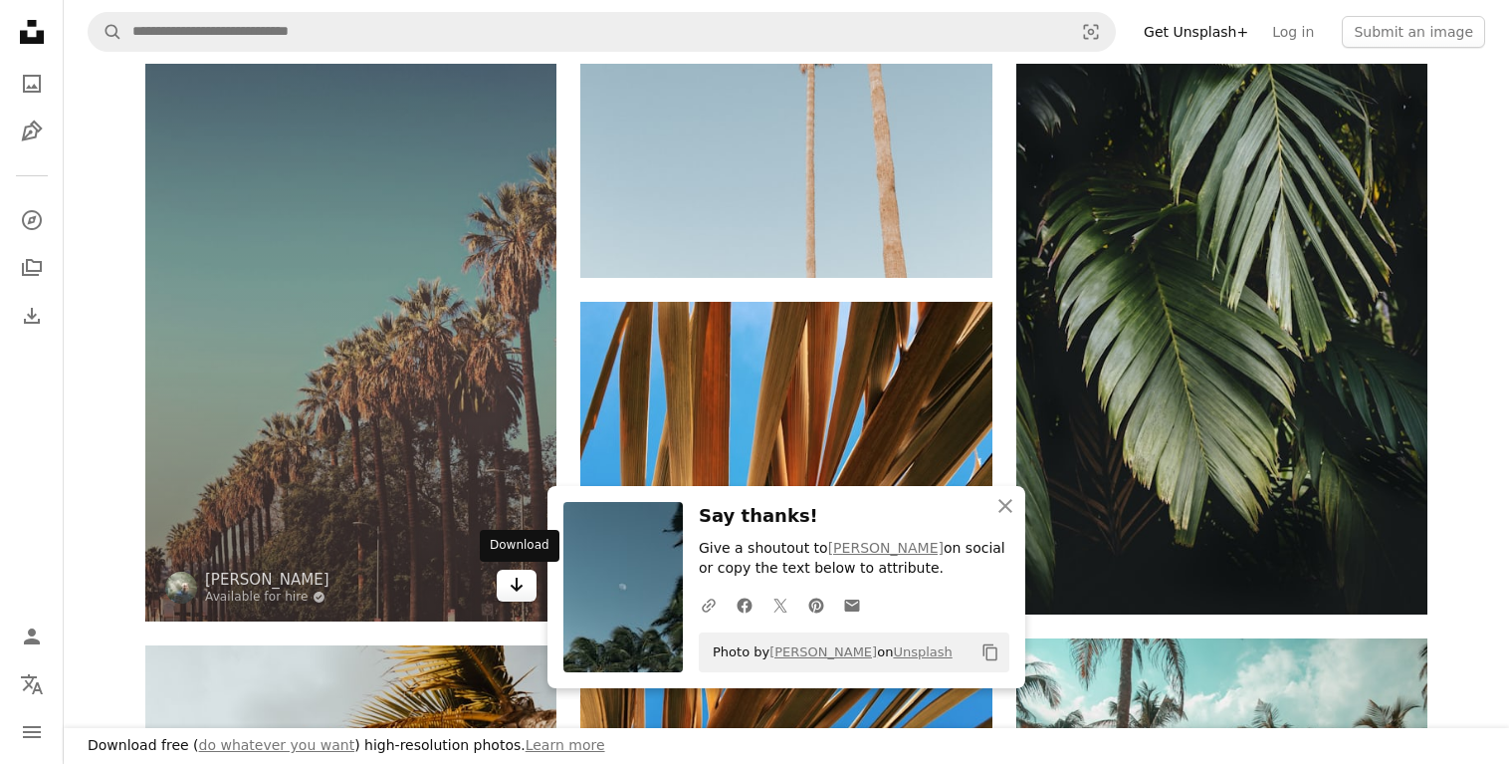
click at [519, 595] on icon "Arrow pointing down" at bounding box center [517, 584] width 16 height 24
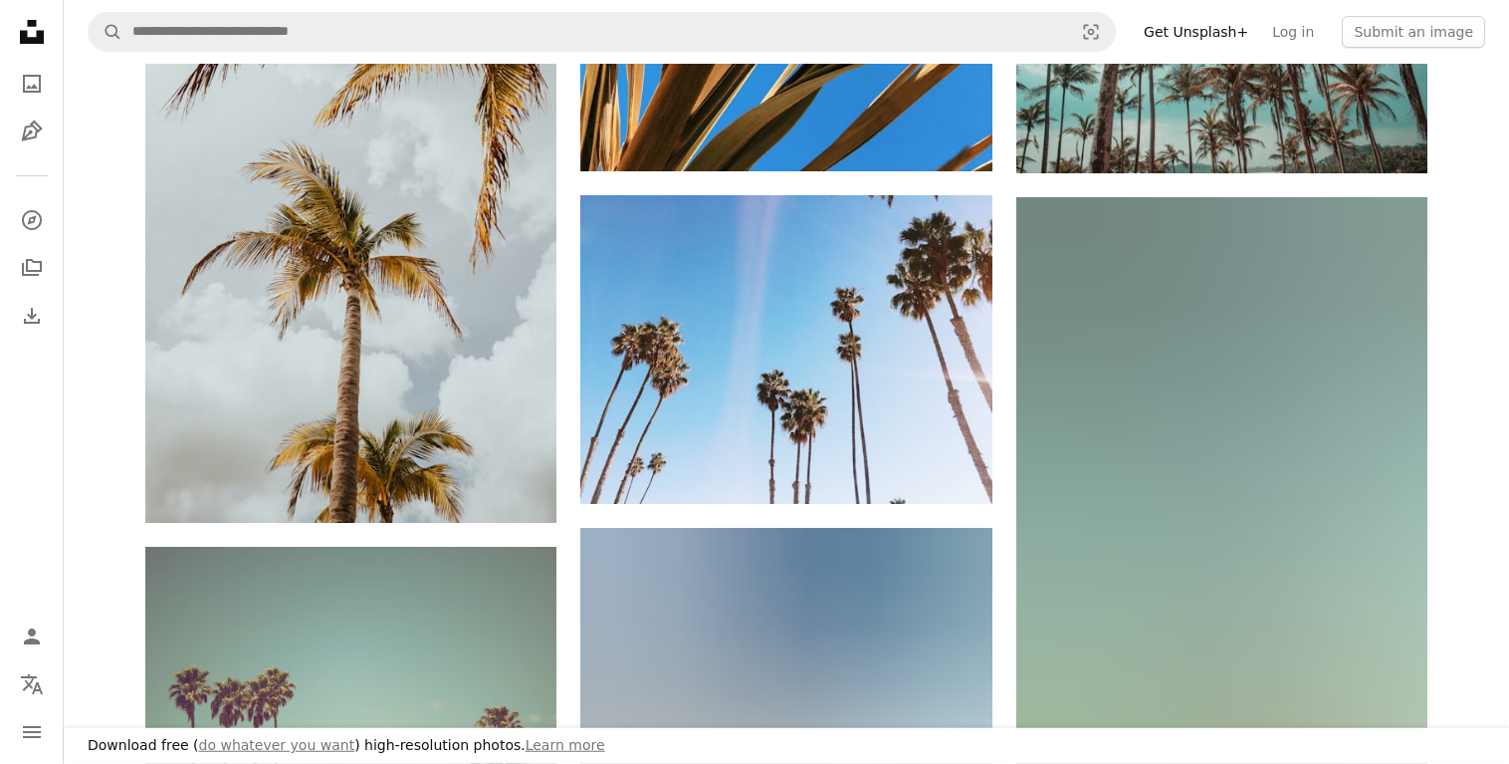
scroll to position [2437, 0]
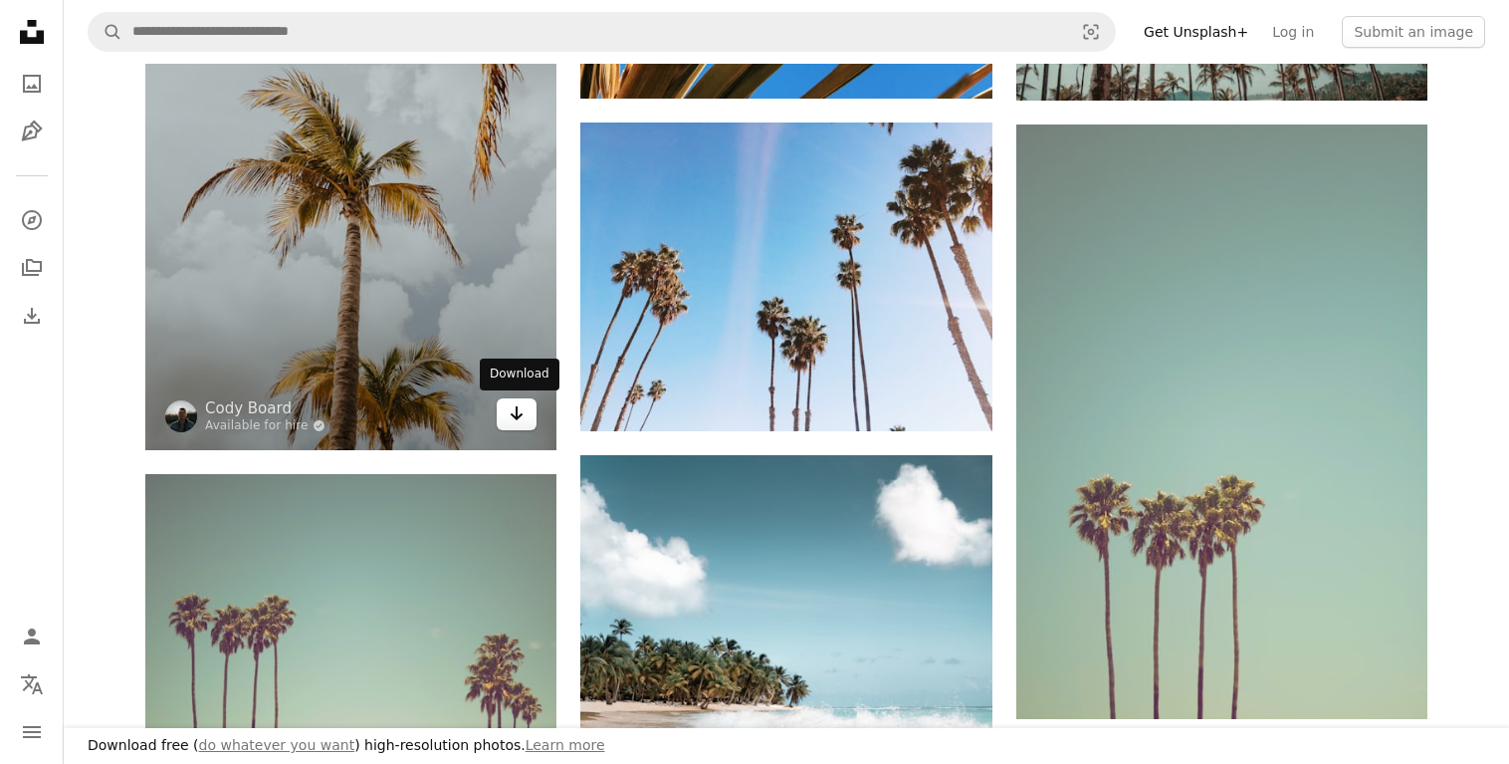
click at [525, 410] on icon "Arrow pointing down" at bounding box center [517, 413] width 16 height 24
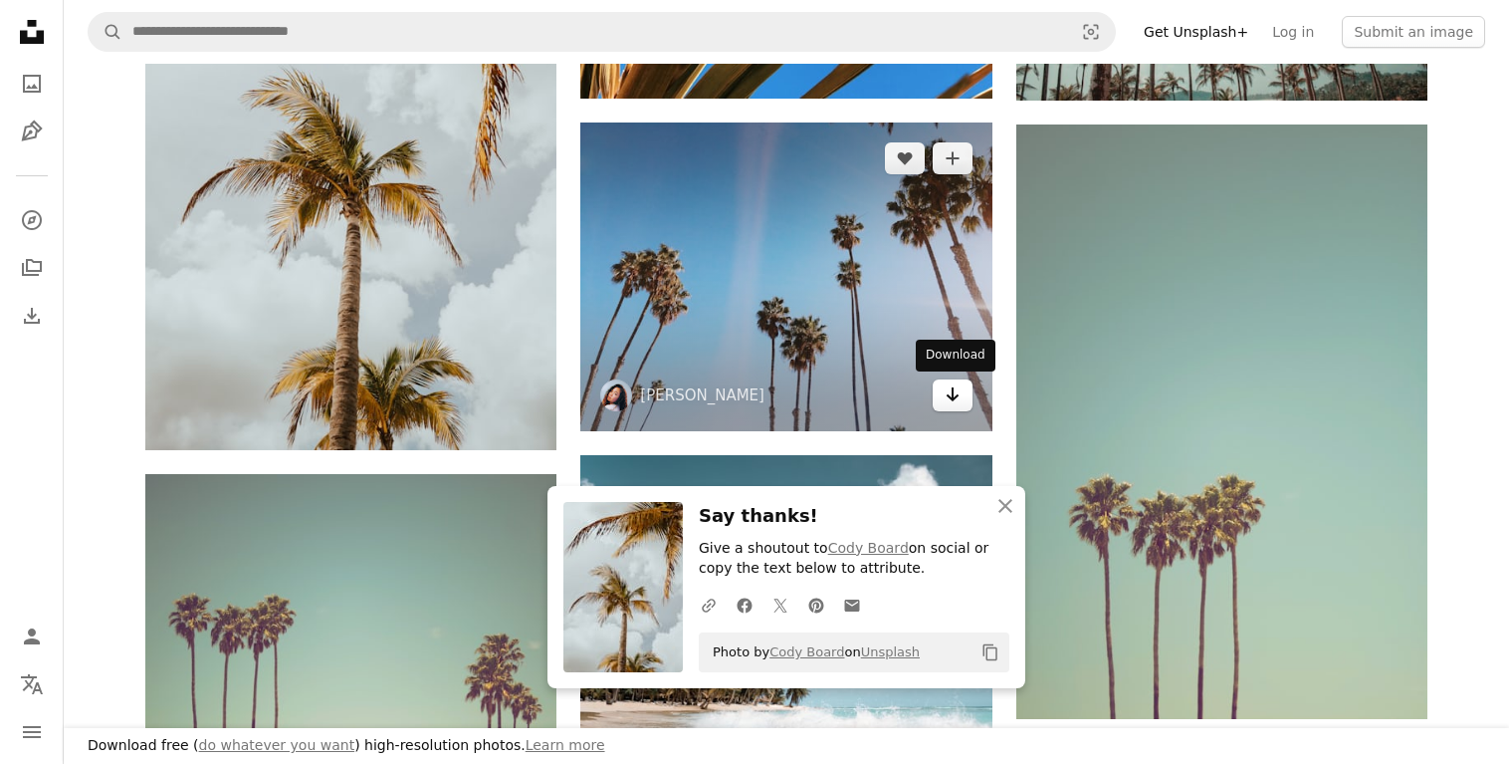
click at [968, 393] on link "Arrow pointing down" at bounding box center [953, 395] width 40 height 32
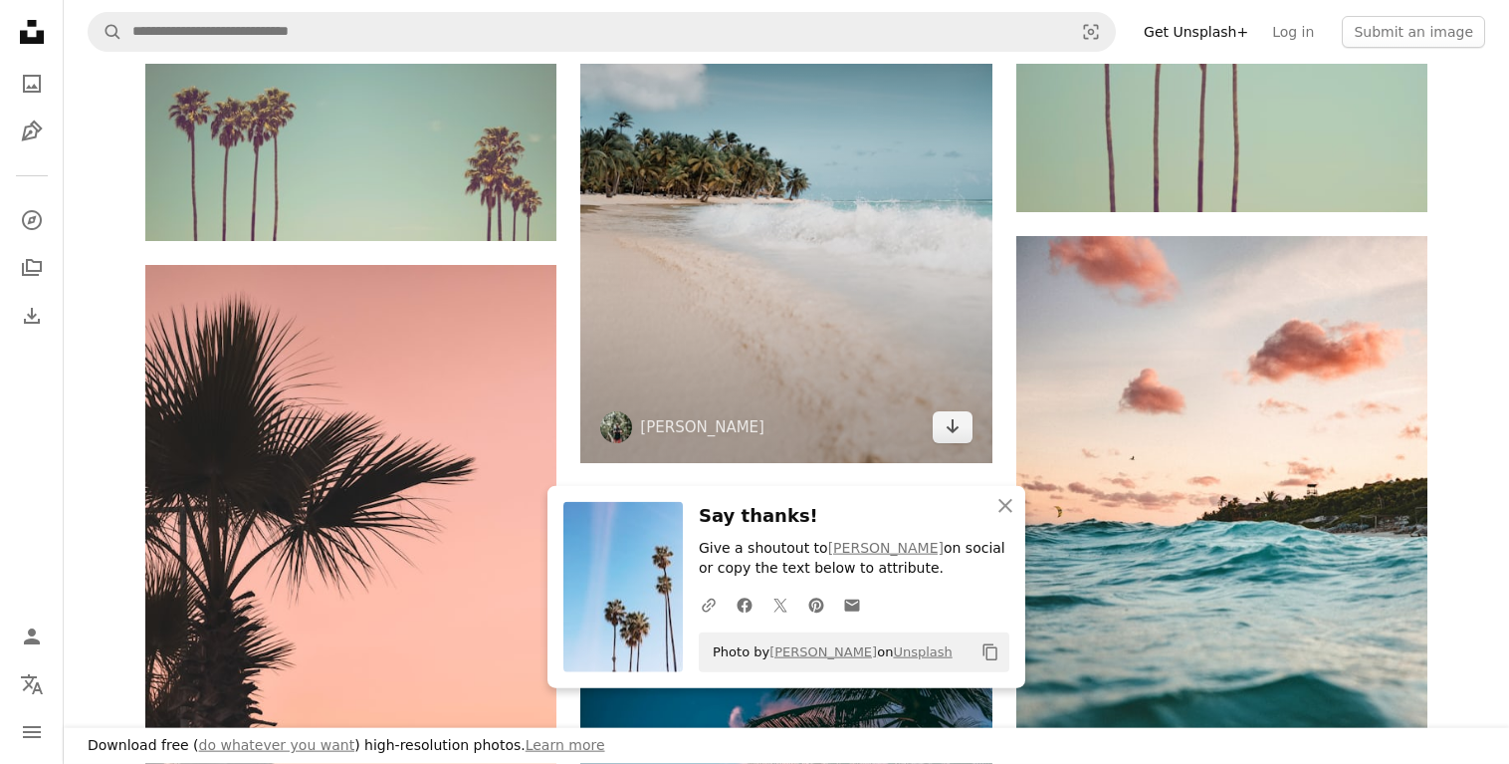
scroll to position [2945, 0]
click at [950, 427] on icon "Download" at bounding box center [952, 425] width 13 height 14
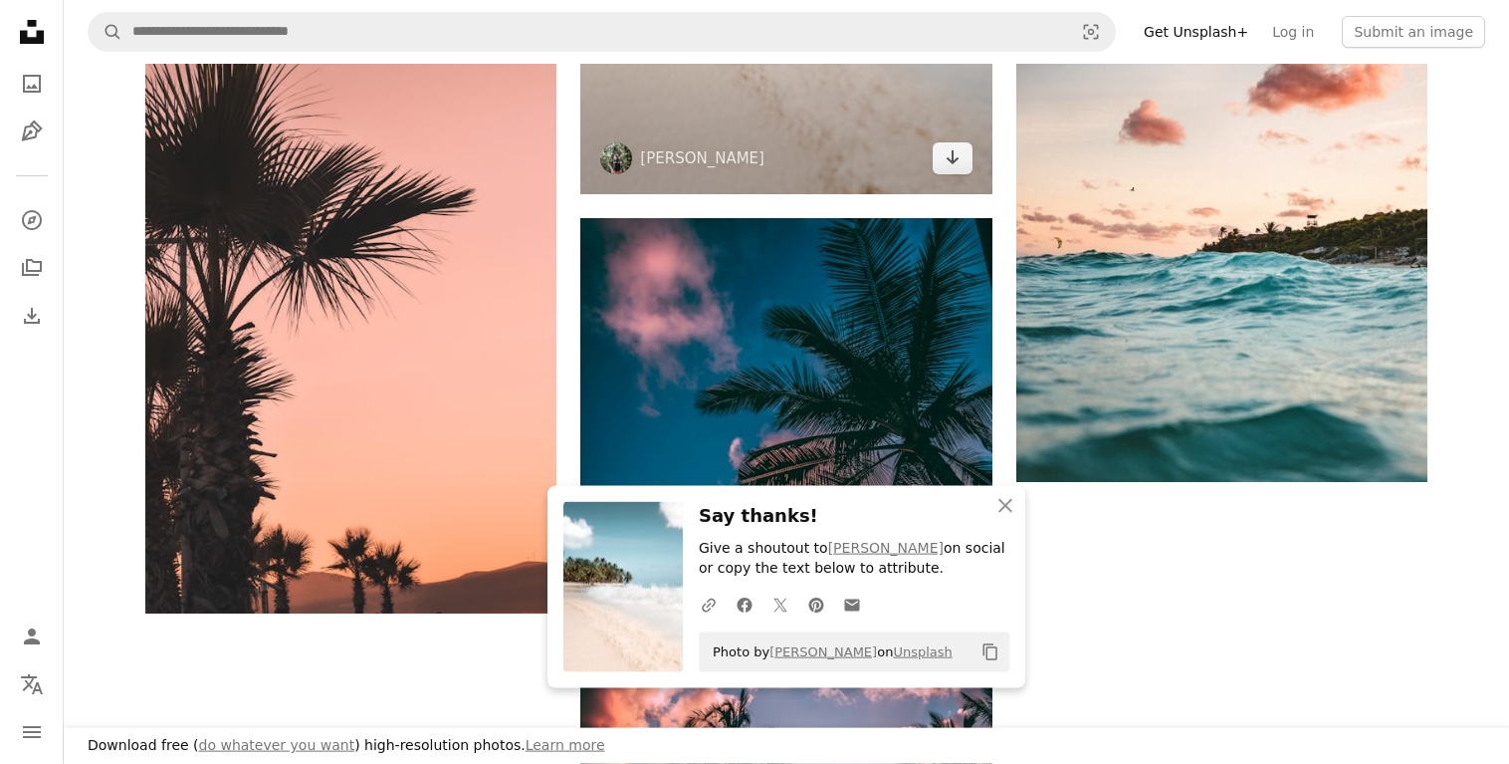
scroll to position [3249, 0]
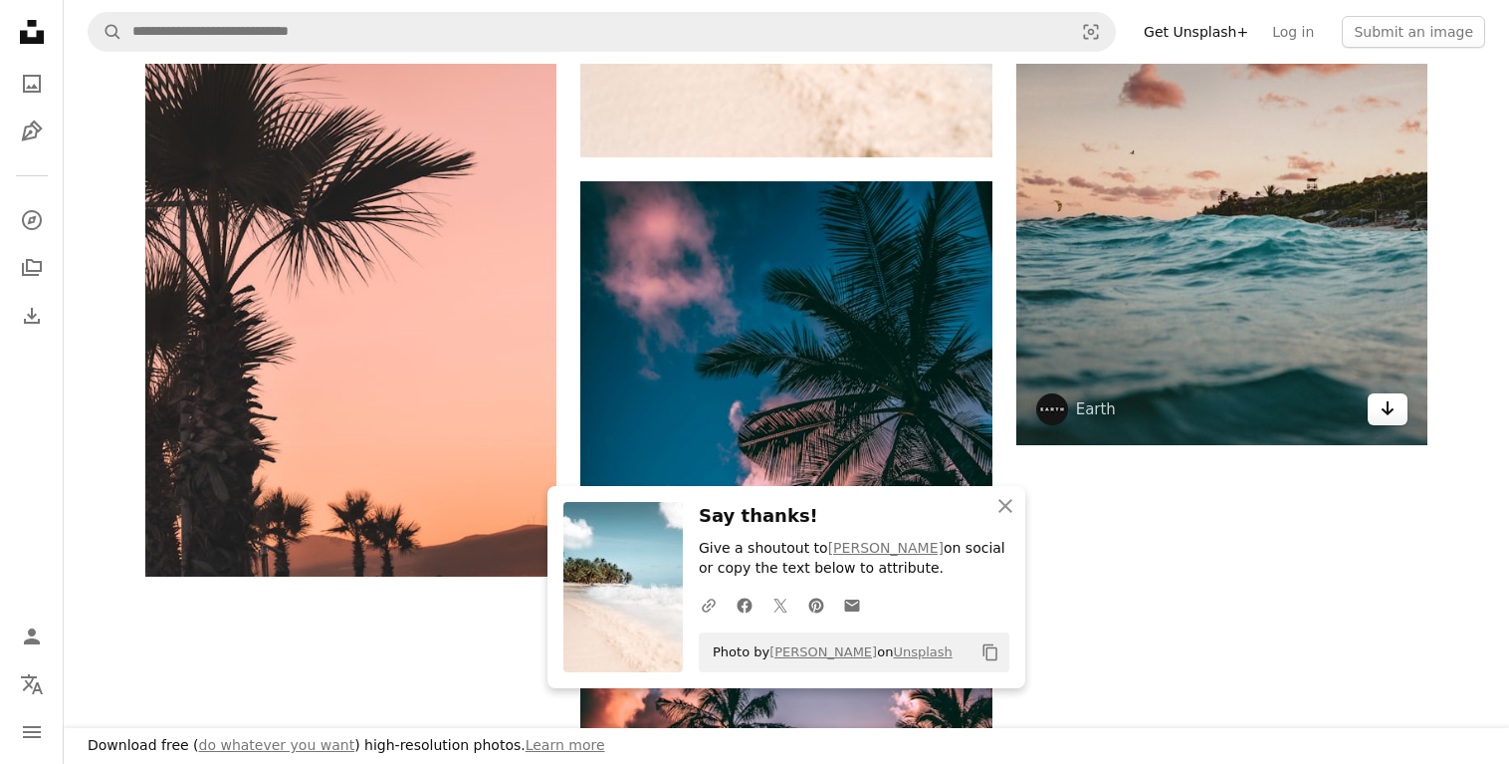
click at [1386, 410] on icon "Arrow pointing down" at bounding box center [1388, 408] width 16 height 24
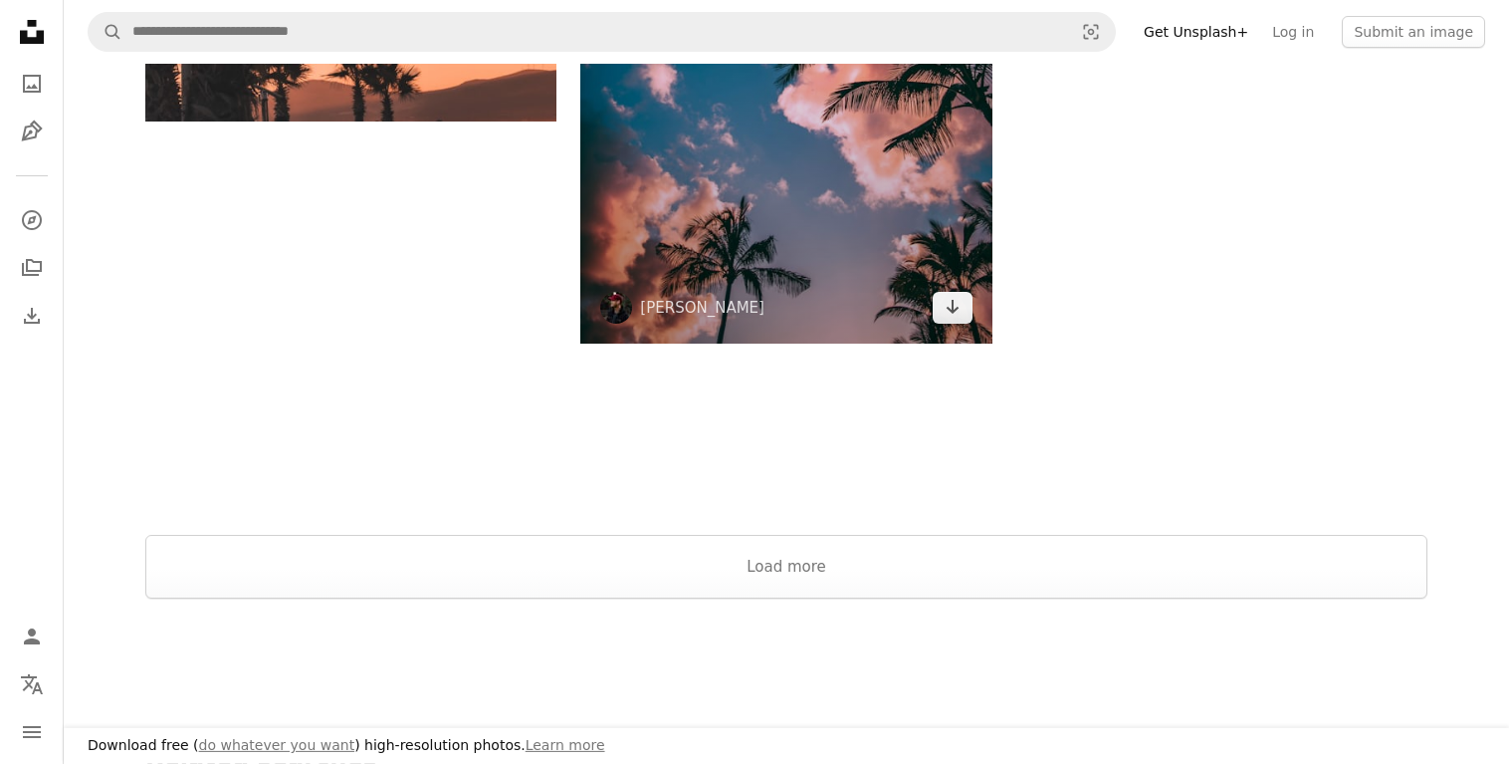
scroll to position [3656, 0]
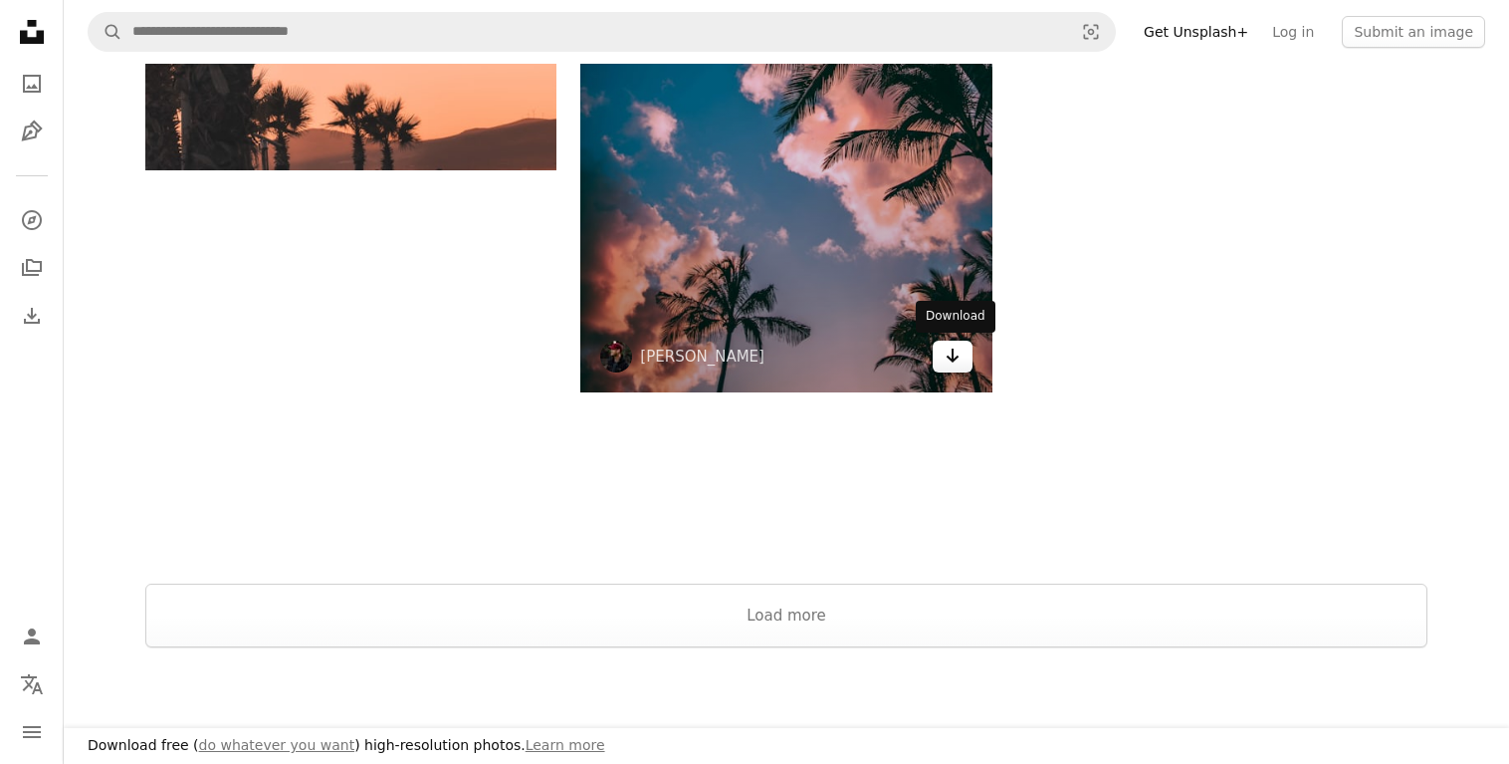
click at [947, 358] on icon "Arrow pointing down" at bounding box center [953, 355] width 16 height 24
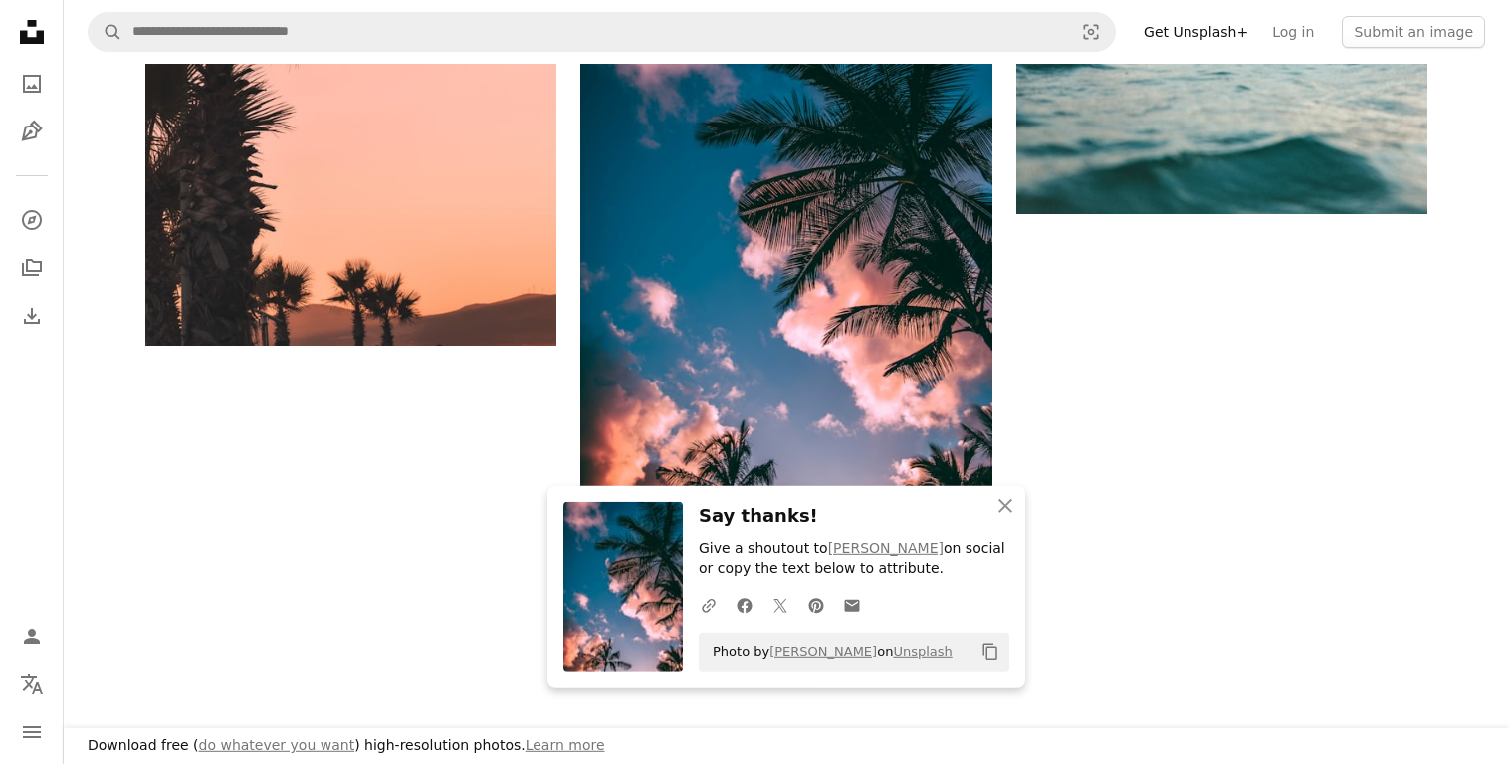
scroll to position [3453, 0]
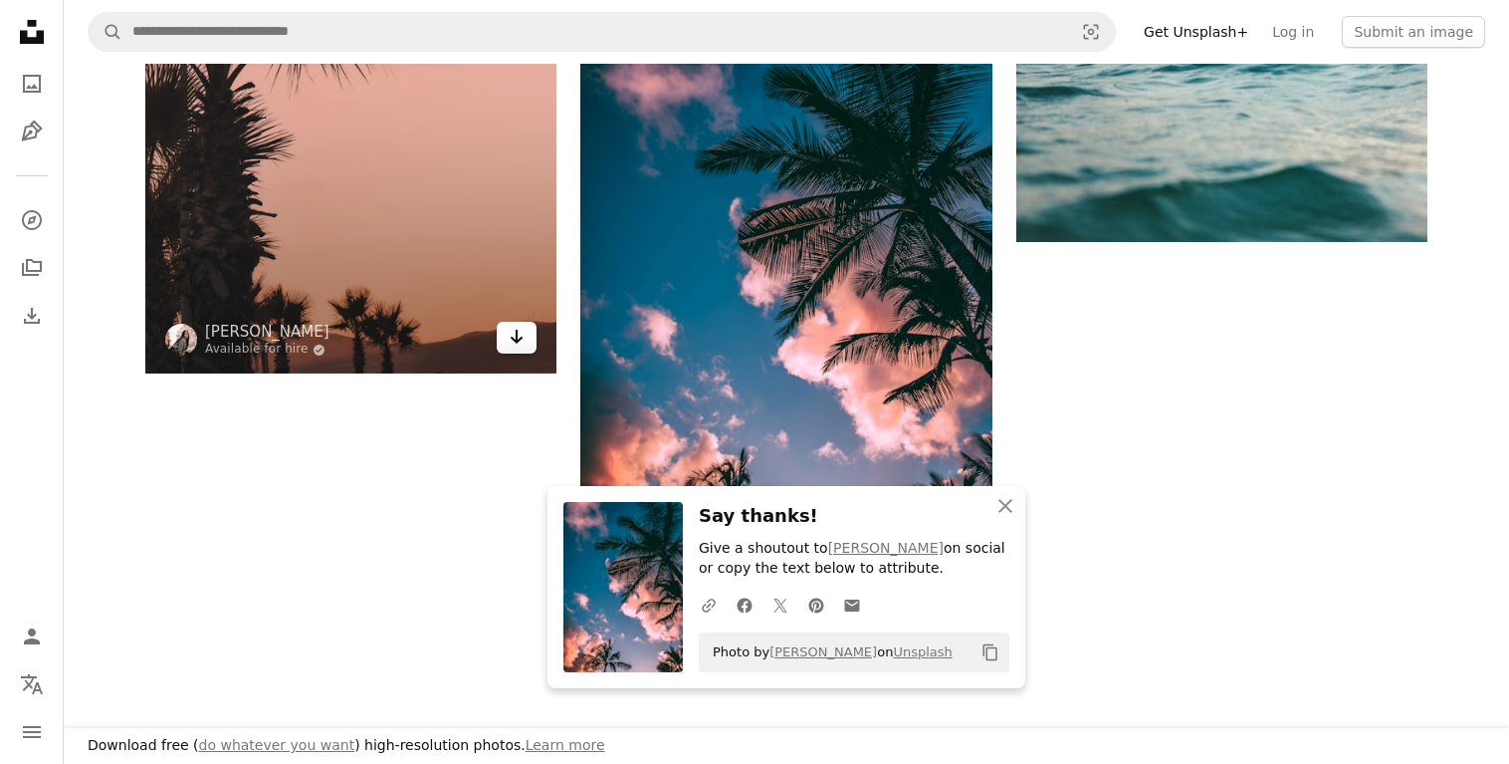
click at [517, 344] on icon "Arrow pointing down" at bounding box center [517, 337] width 16 height 24
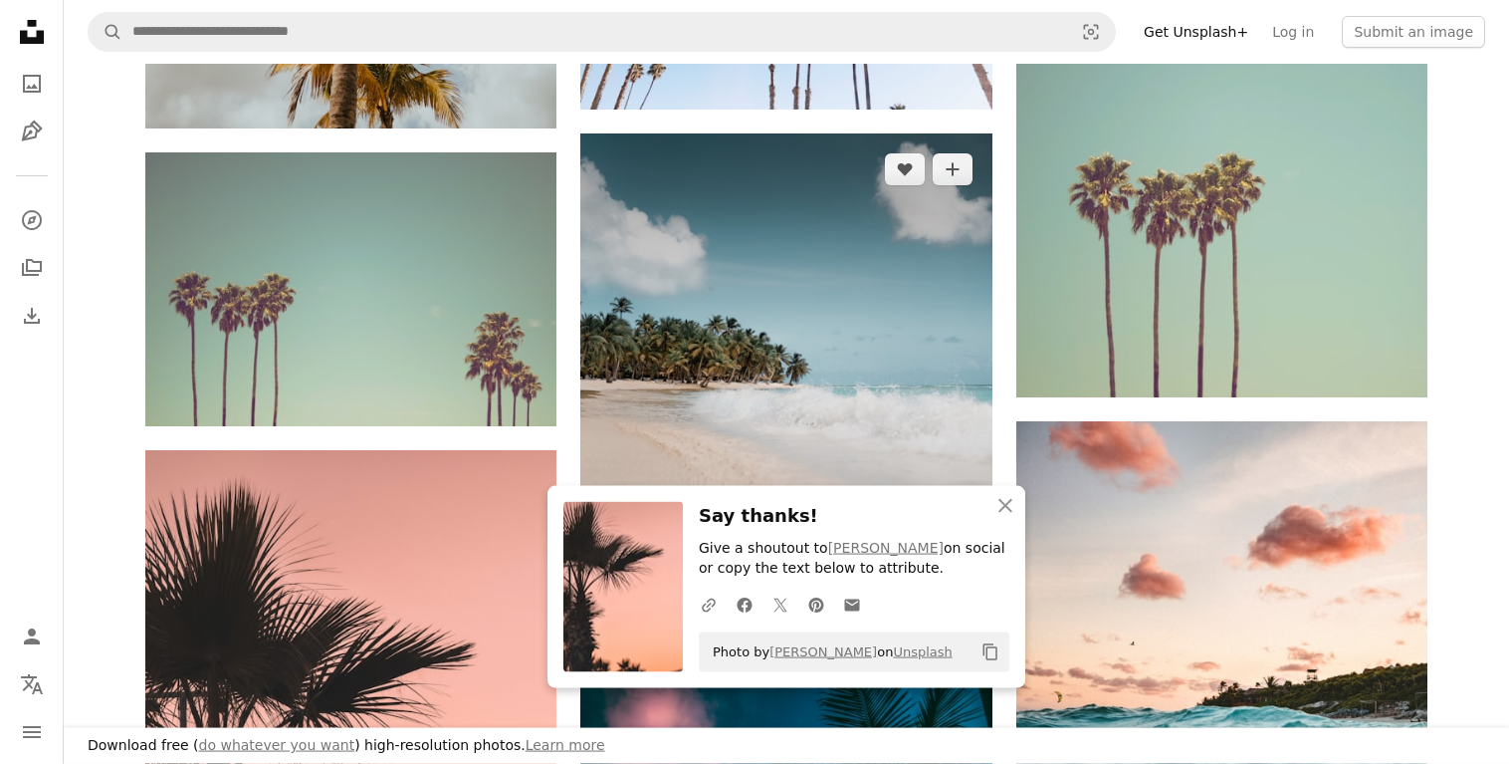
scroll to position [2539, 0]
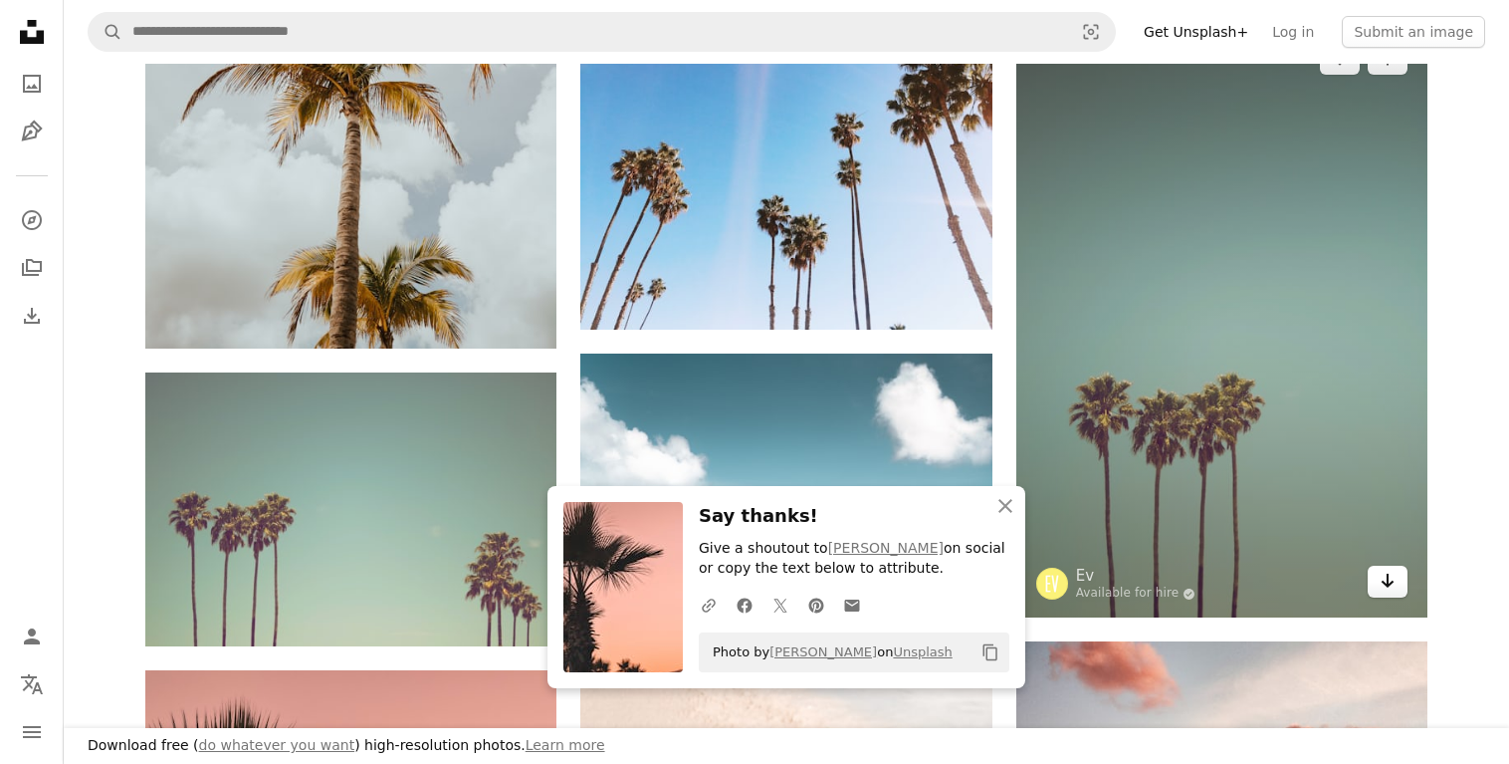
click at [1386, 574] on icon "Arrow pointing down" at bounding box center [1388, 580] width 16 height 24
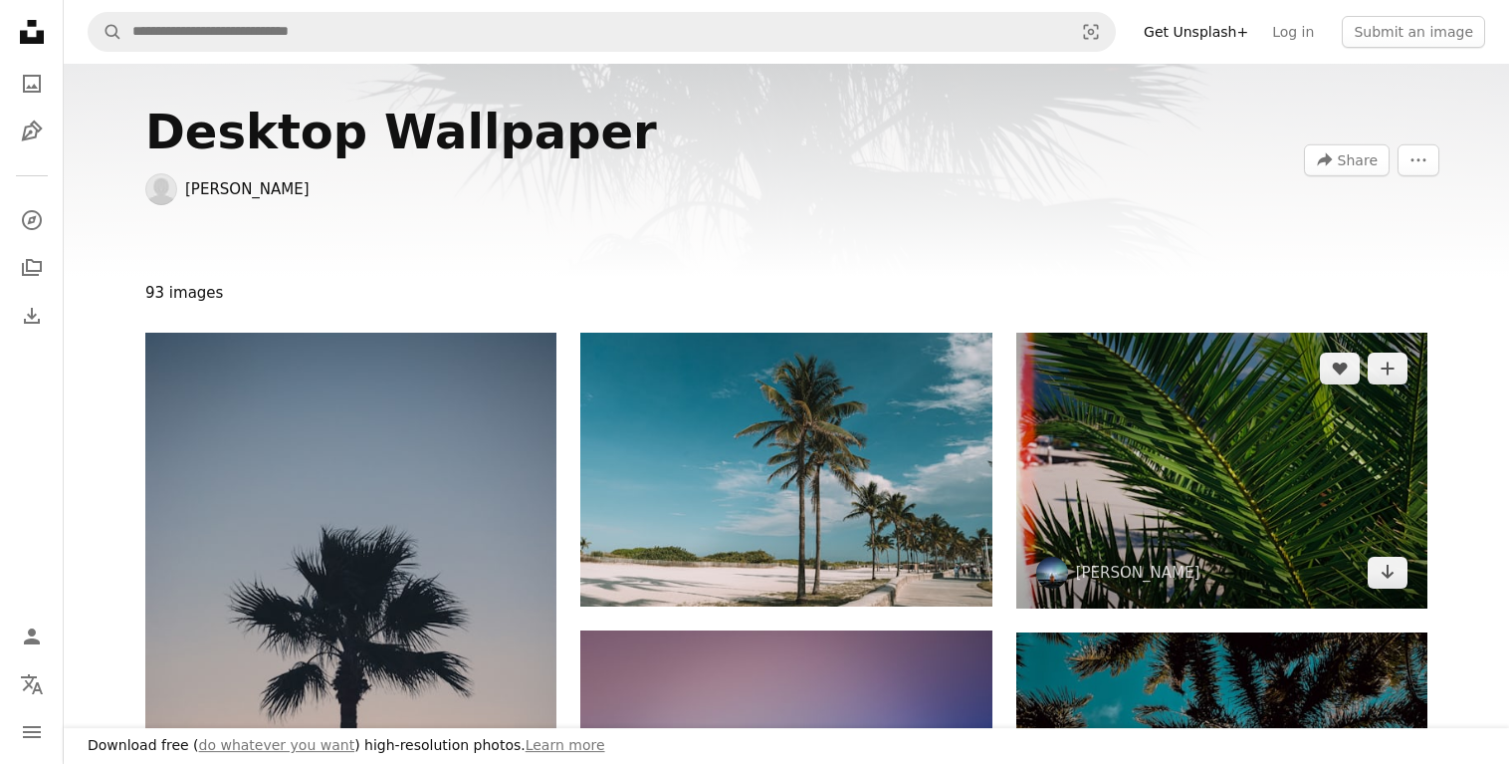
scroll to position [0, 0]
